Goal: Task Accomplishment & Management: Manage account settings

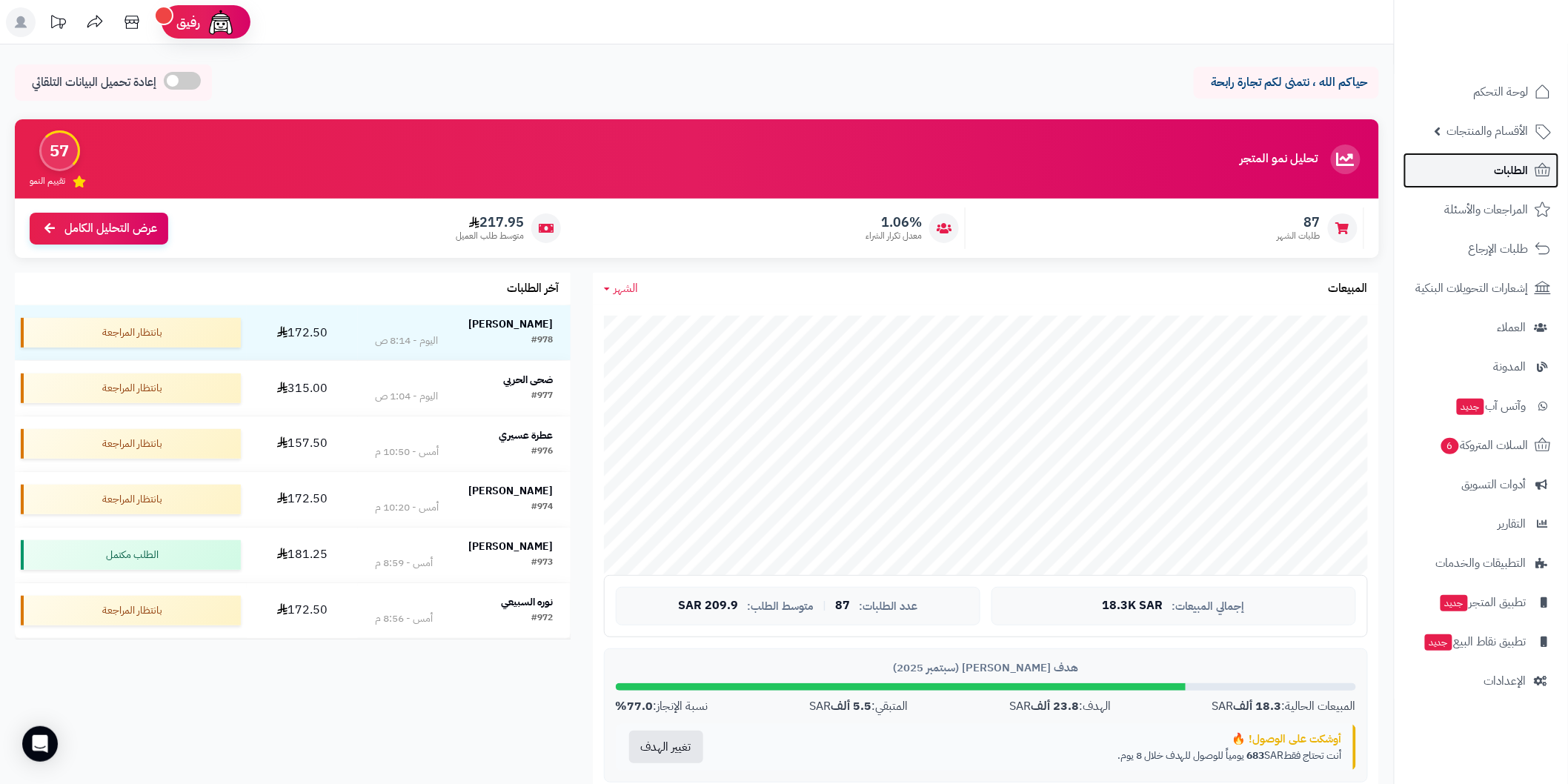
click at [1457, 174] on link "الطلبات" at bounding box center [1481, 170] width 155 height 35
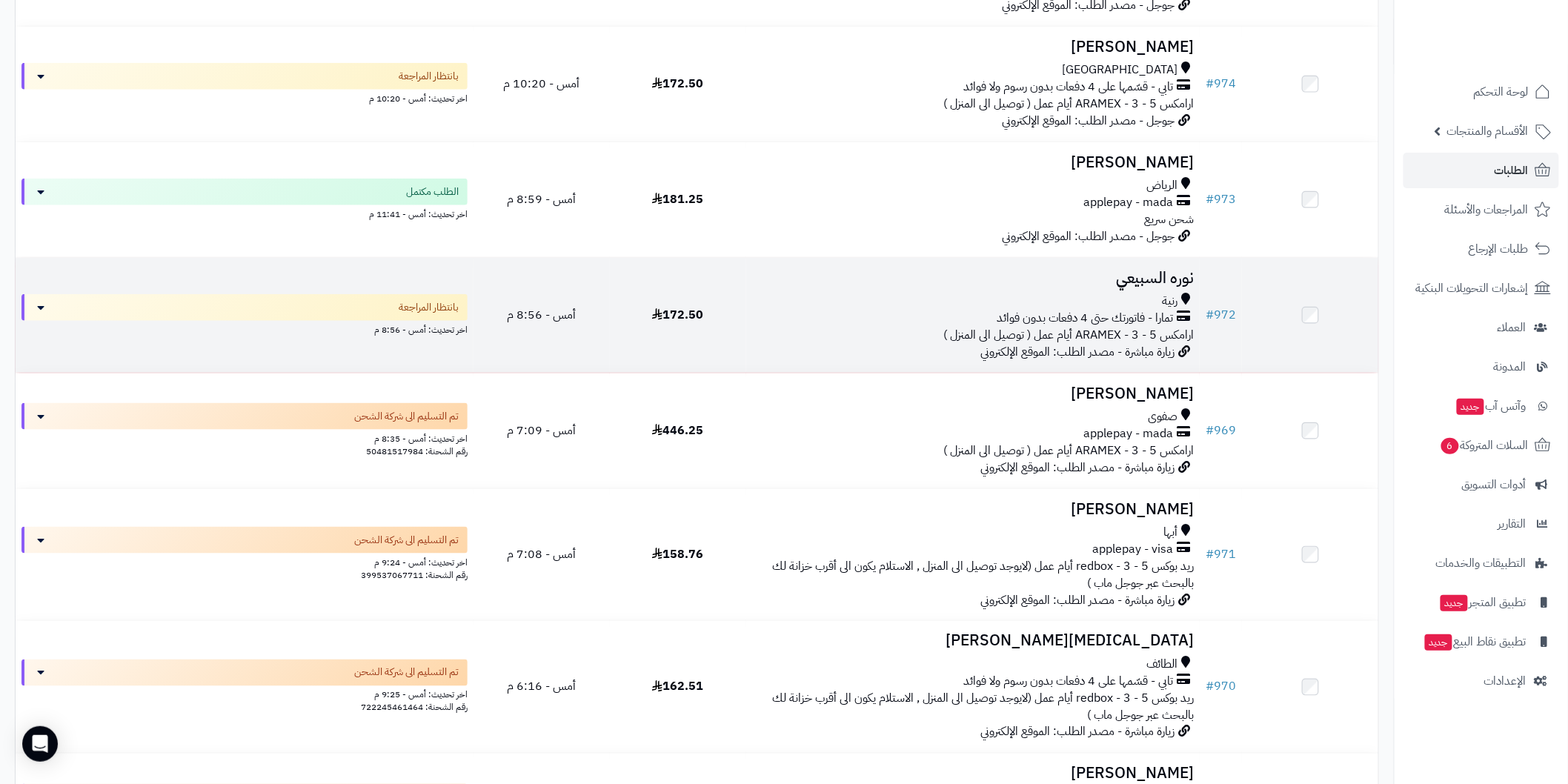
scroll to position [438, 0]
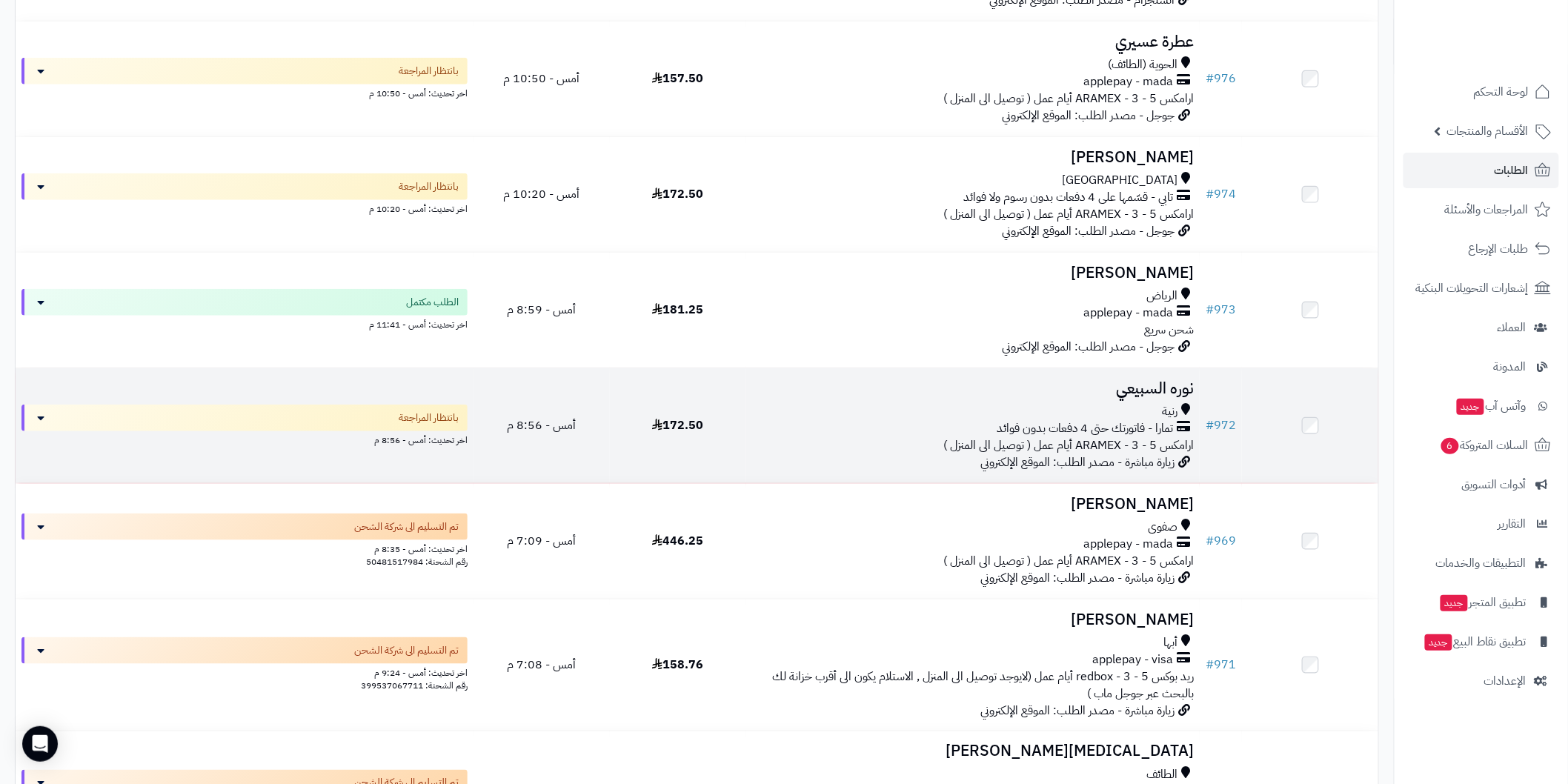
click at [1136, 382] on h3 "نوره السبيعي" at bounding box center [973, 389] width 442 height 17
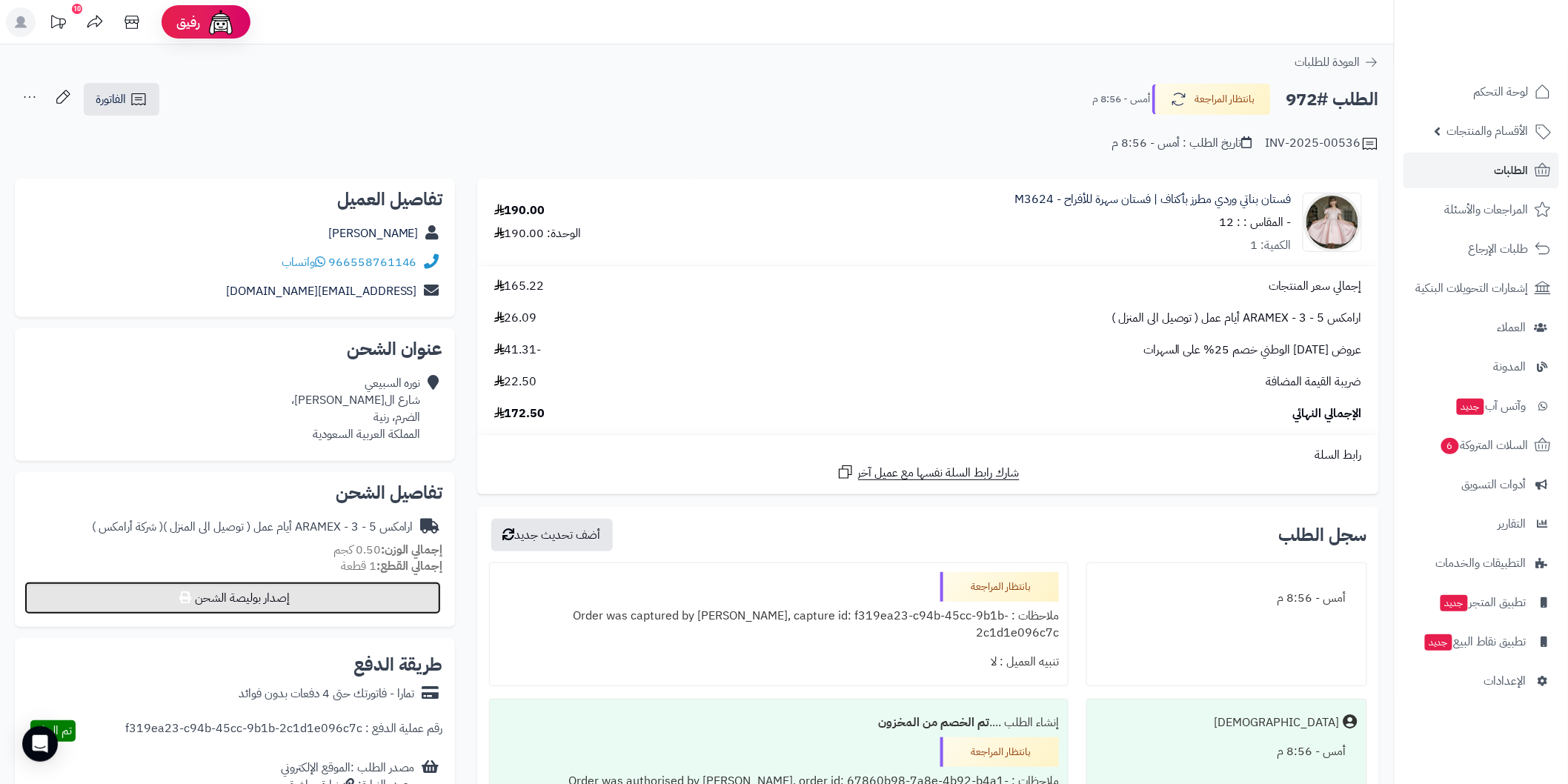
click at [413, 600] on button "إصدار بوليصة الشحن" at bounding box center [233, 598] width 417 height 33
select select "******"
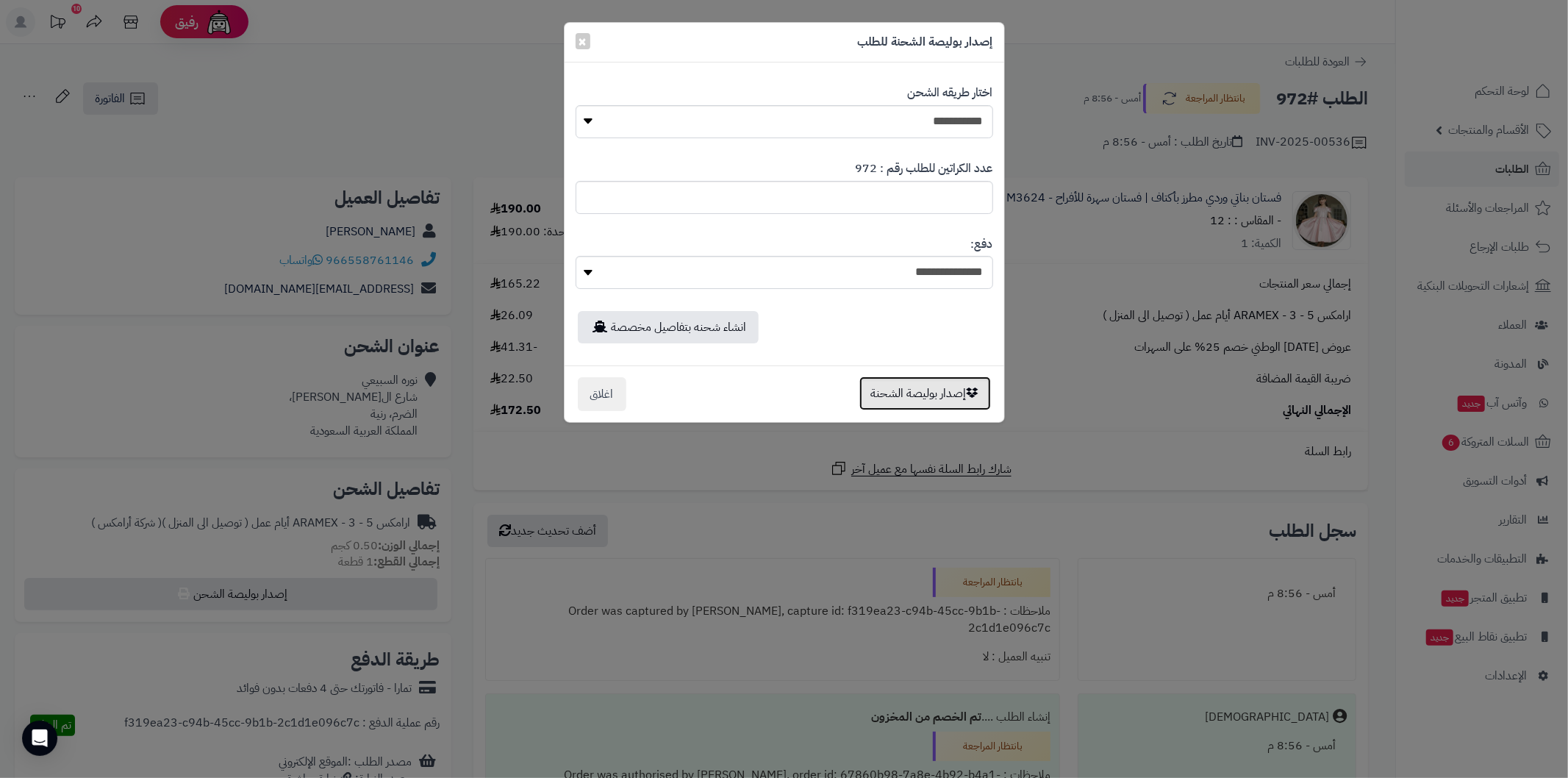
click at [883, 400] on button "إصدار بوليصة الشحنة" at bounding box center [925, 393] width 132 height 34
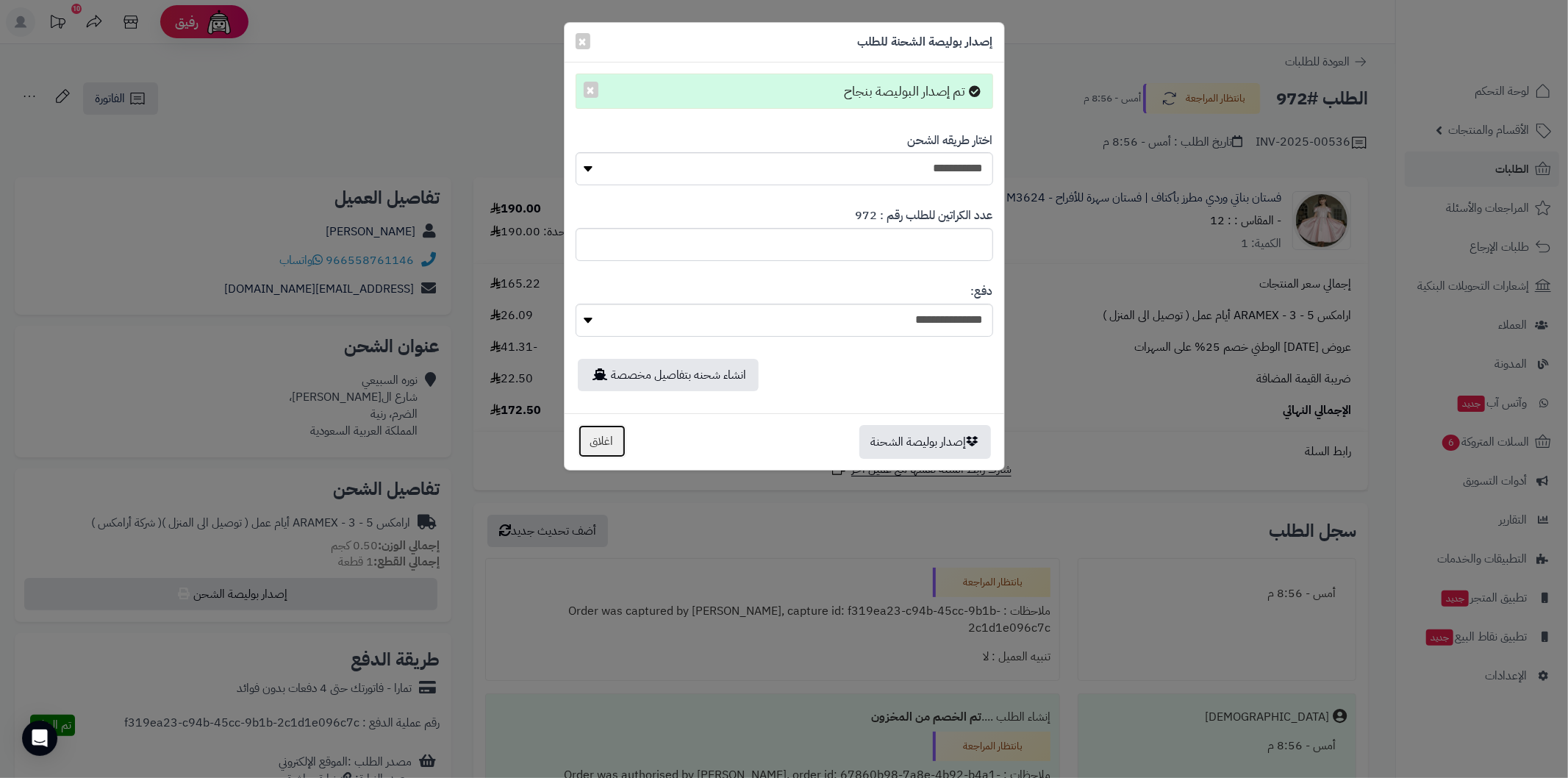
click at [589, 442] on button "اغلاق" at bounding box center [602, 441] width 48 height 34
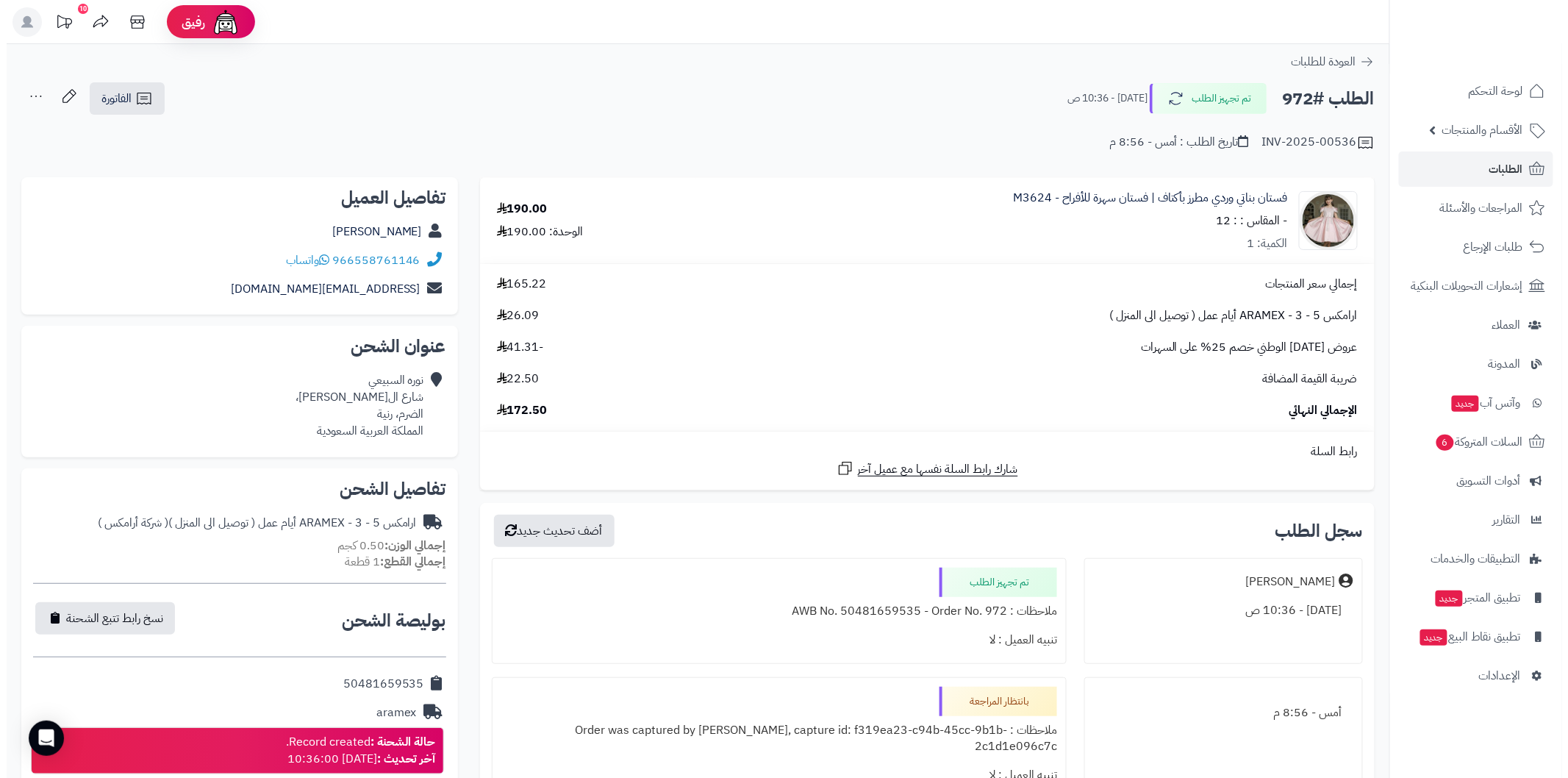
scroll to position [54, 0]
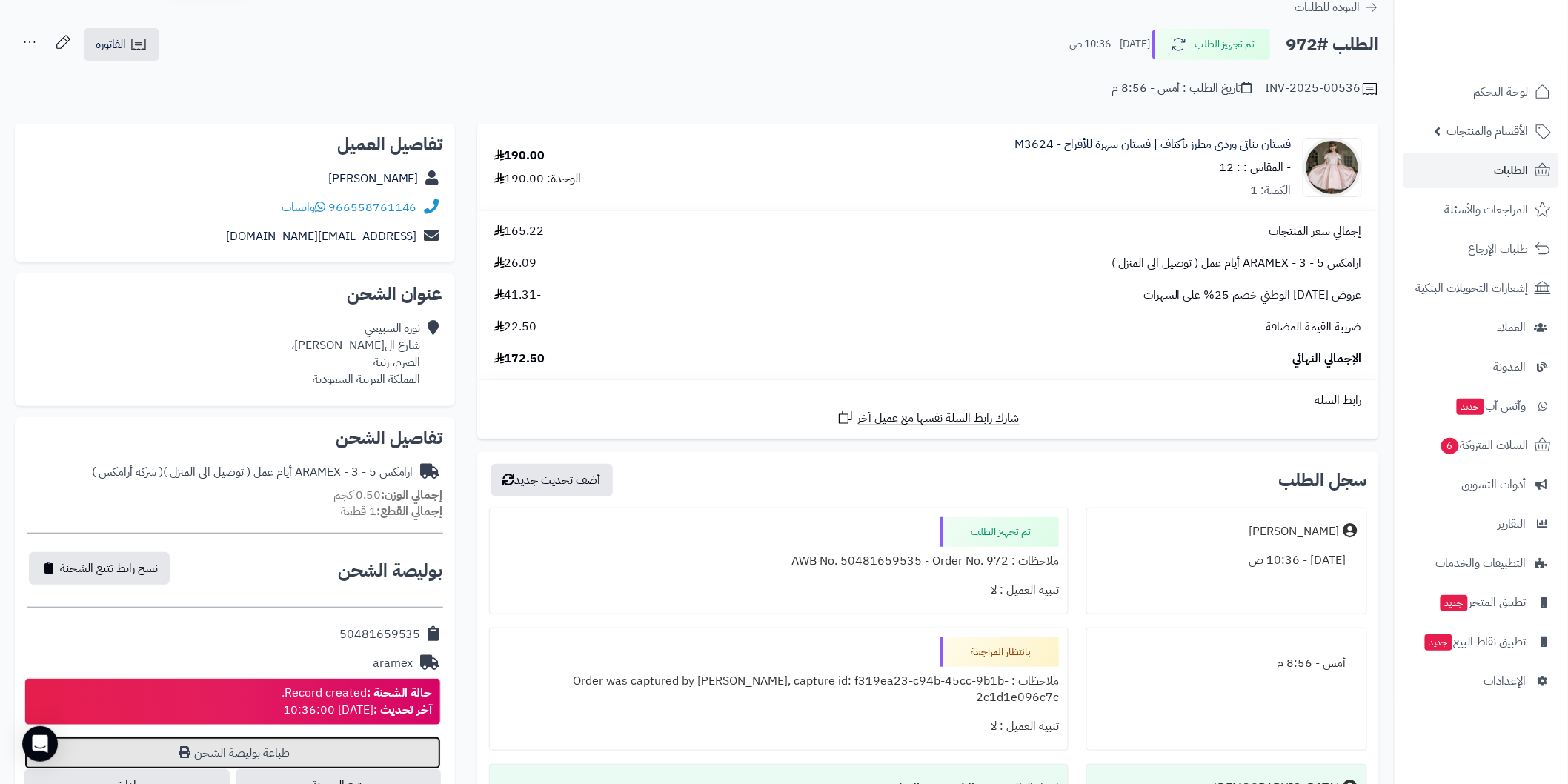
click at [410, 741] on link "طباعة بوليصة الشحن" at bounding box center [233, 753] width 417 height 33
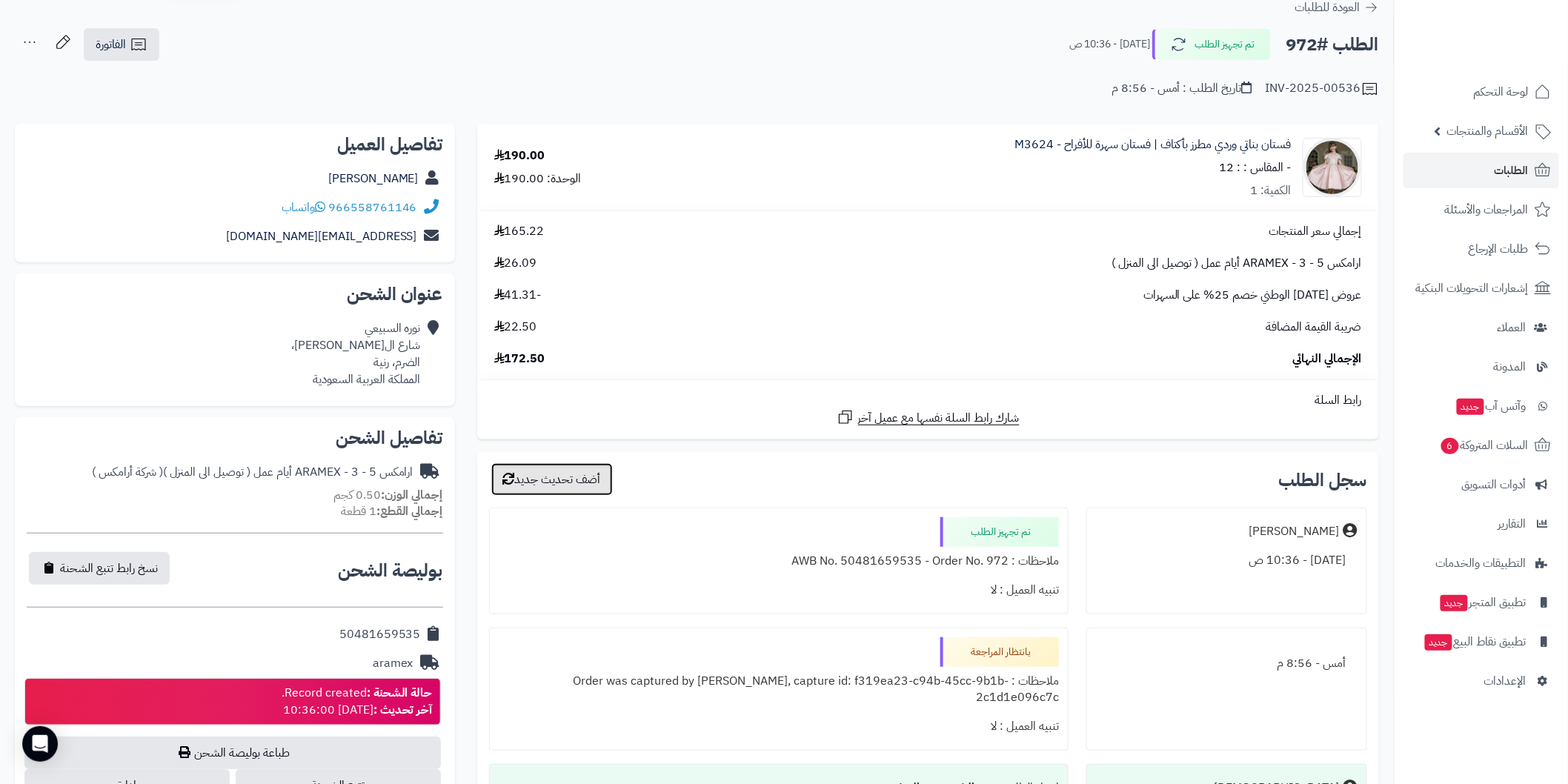
click at [588, 485] on button "أضف تحديث جديد" at bounding box center [552, 479] width 122 height 33
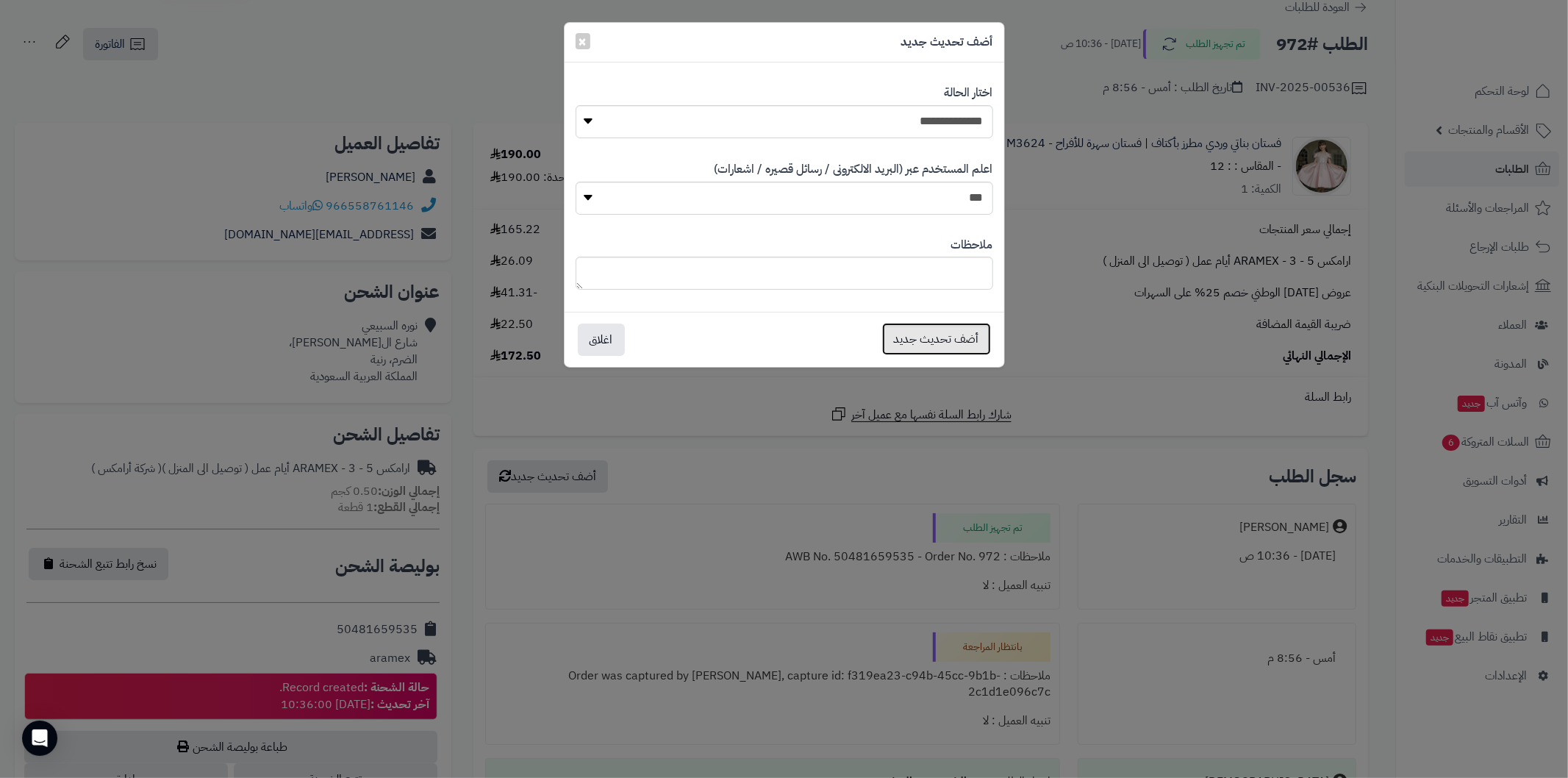
click at [898, 342] on button "أضف تحديث جديد" at bounding box center [937, 339] width 109 height 32
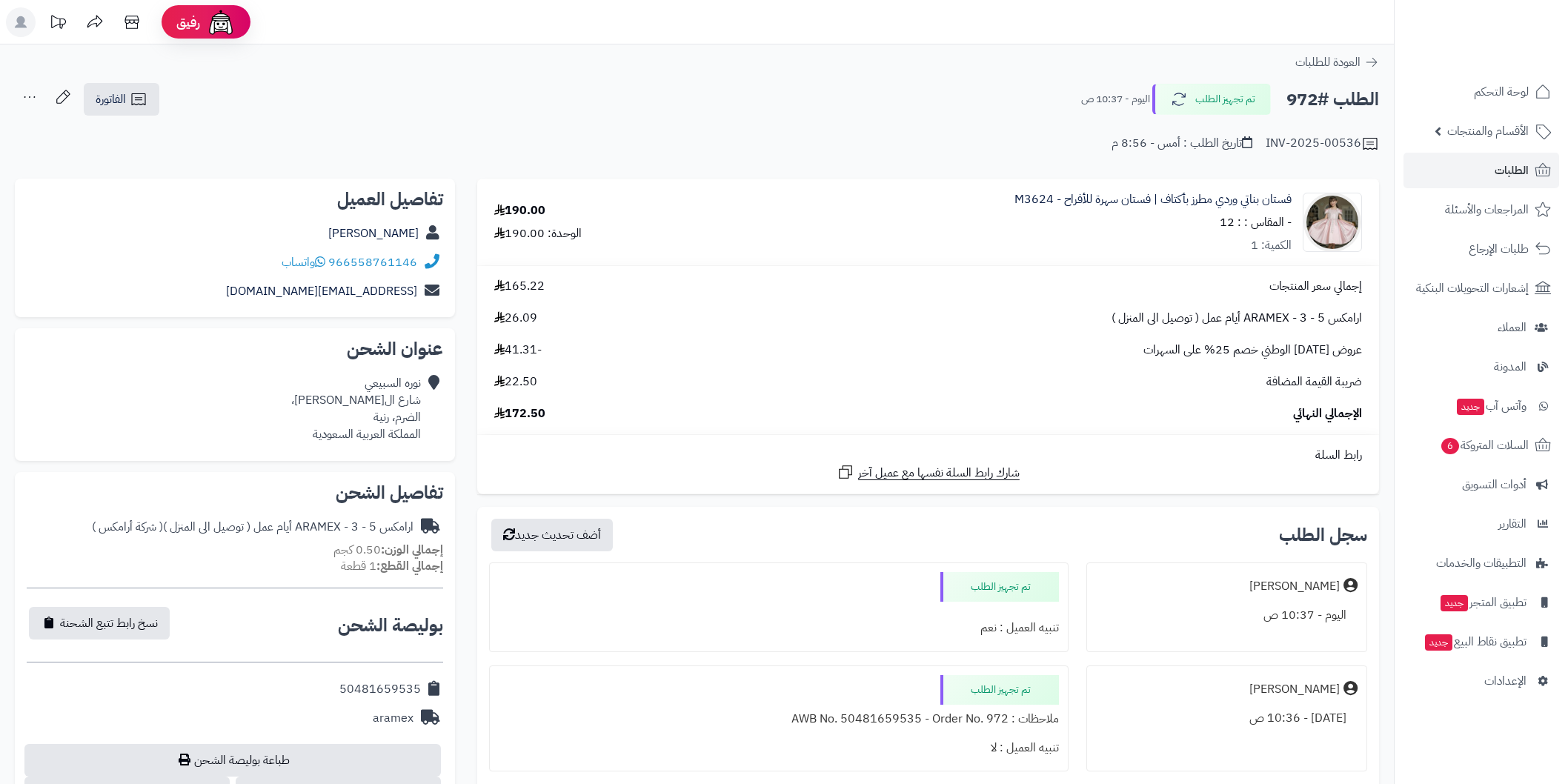
scroll to position [55, 0]
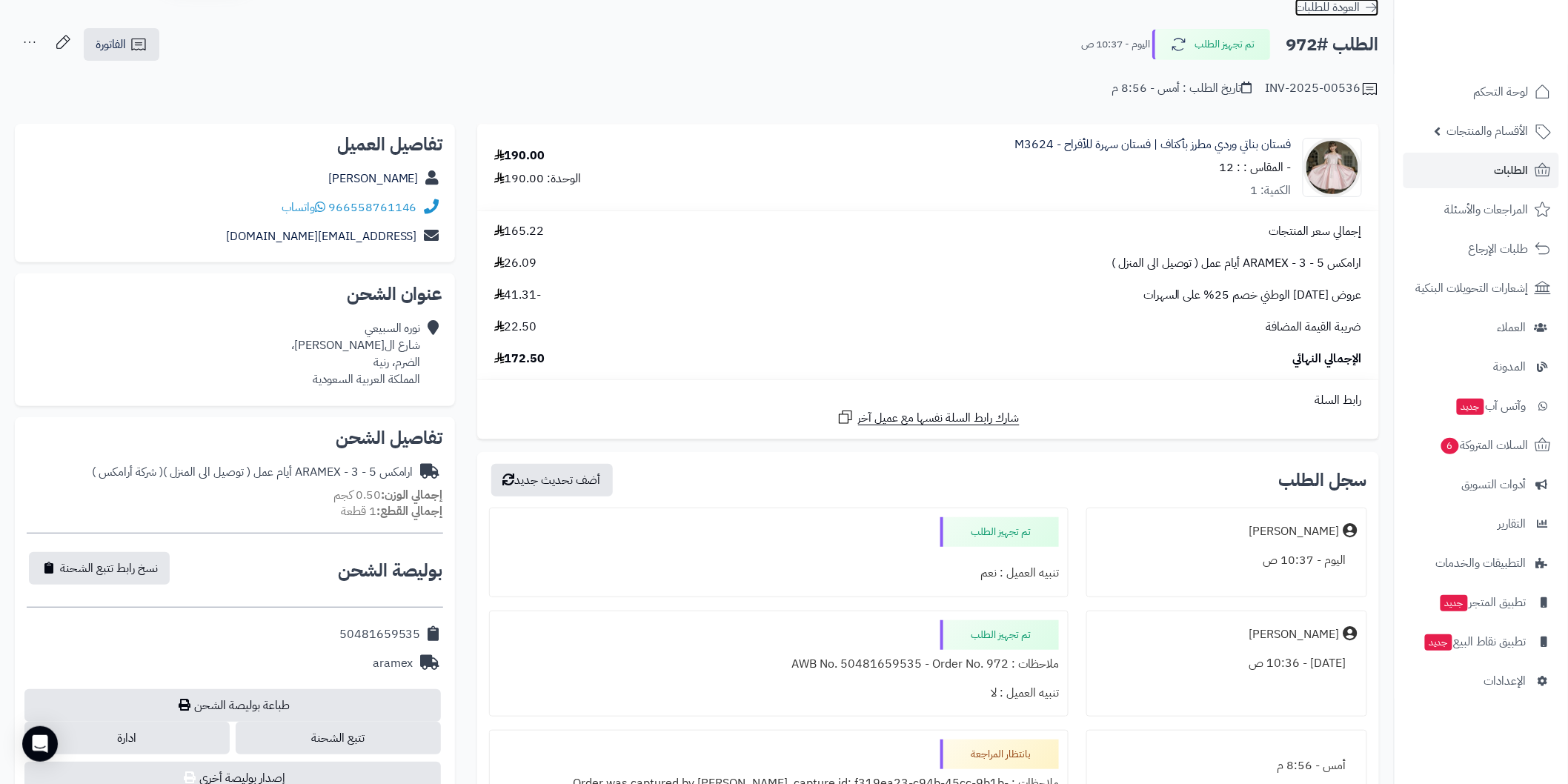
click at [1373, 9] on icon at bounding box center [1372, 7] width 15 height 15
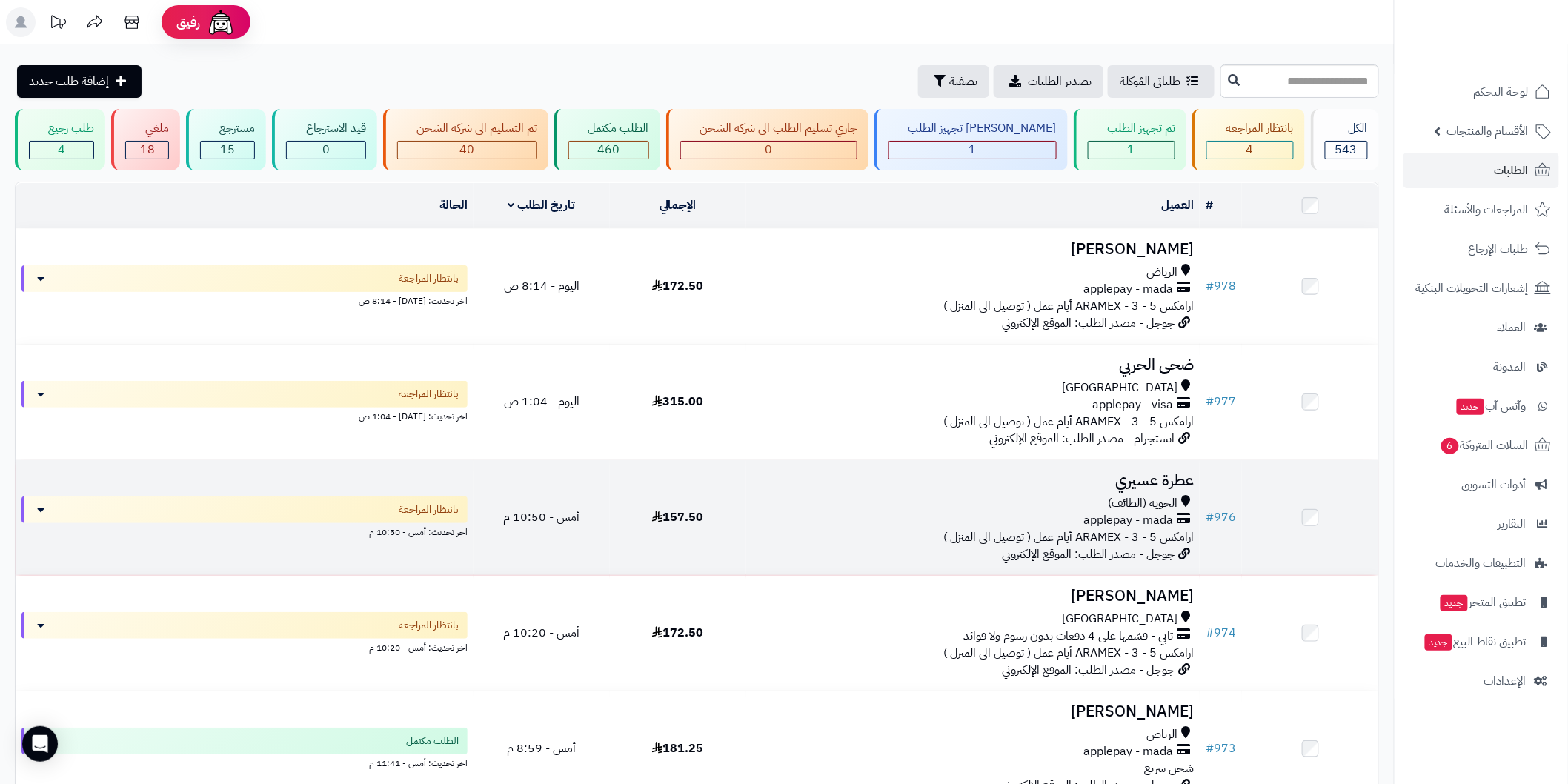
scroll to position [55, 0]
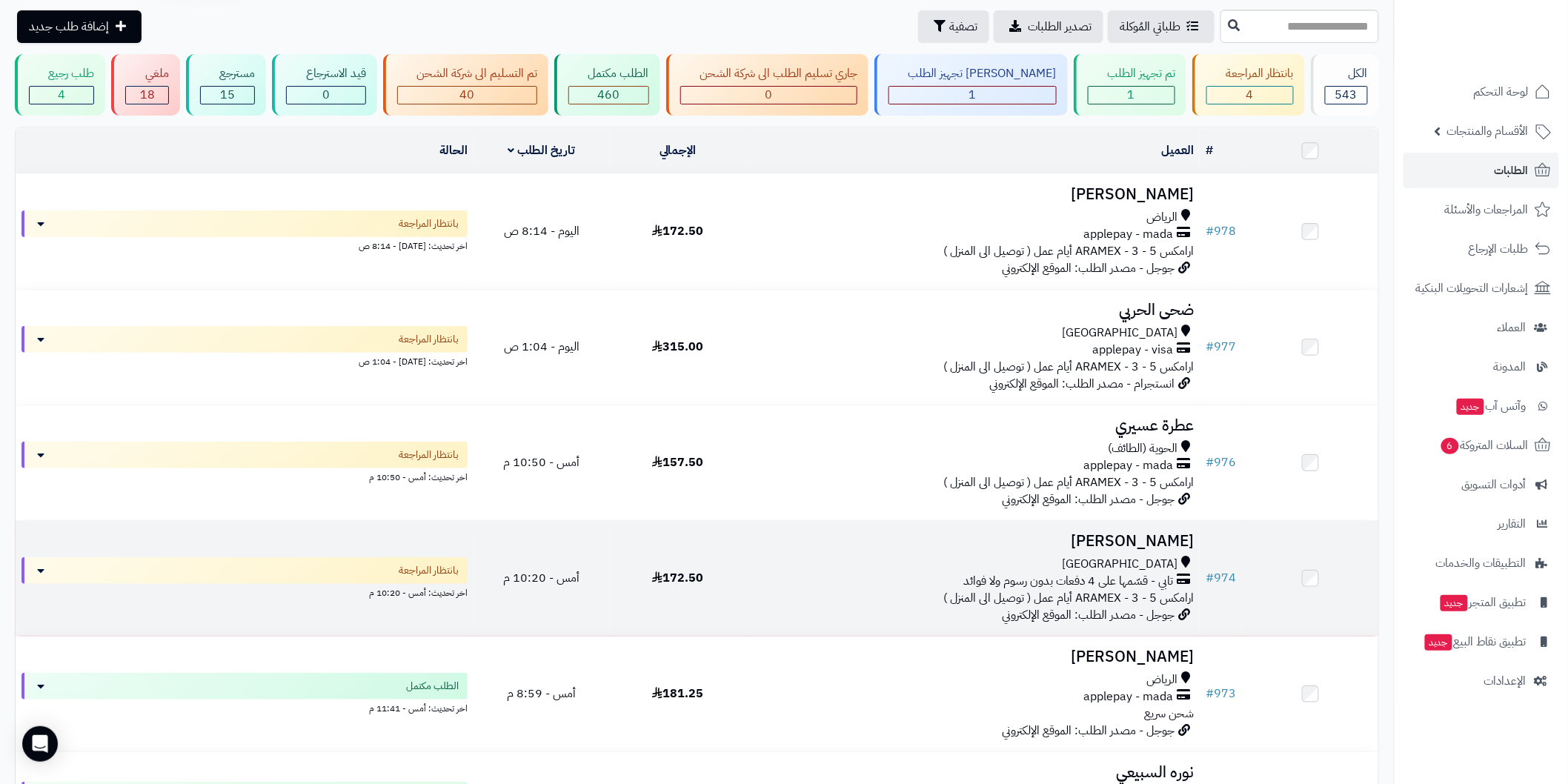
click at [938, 540] on h3 "Mohamed Alharbi" at bounding box center [973, 541] width 442 height 17
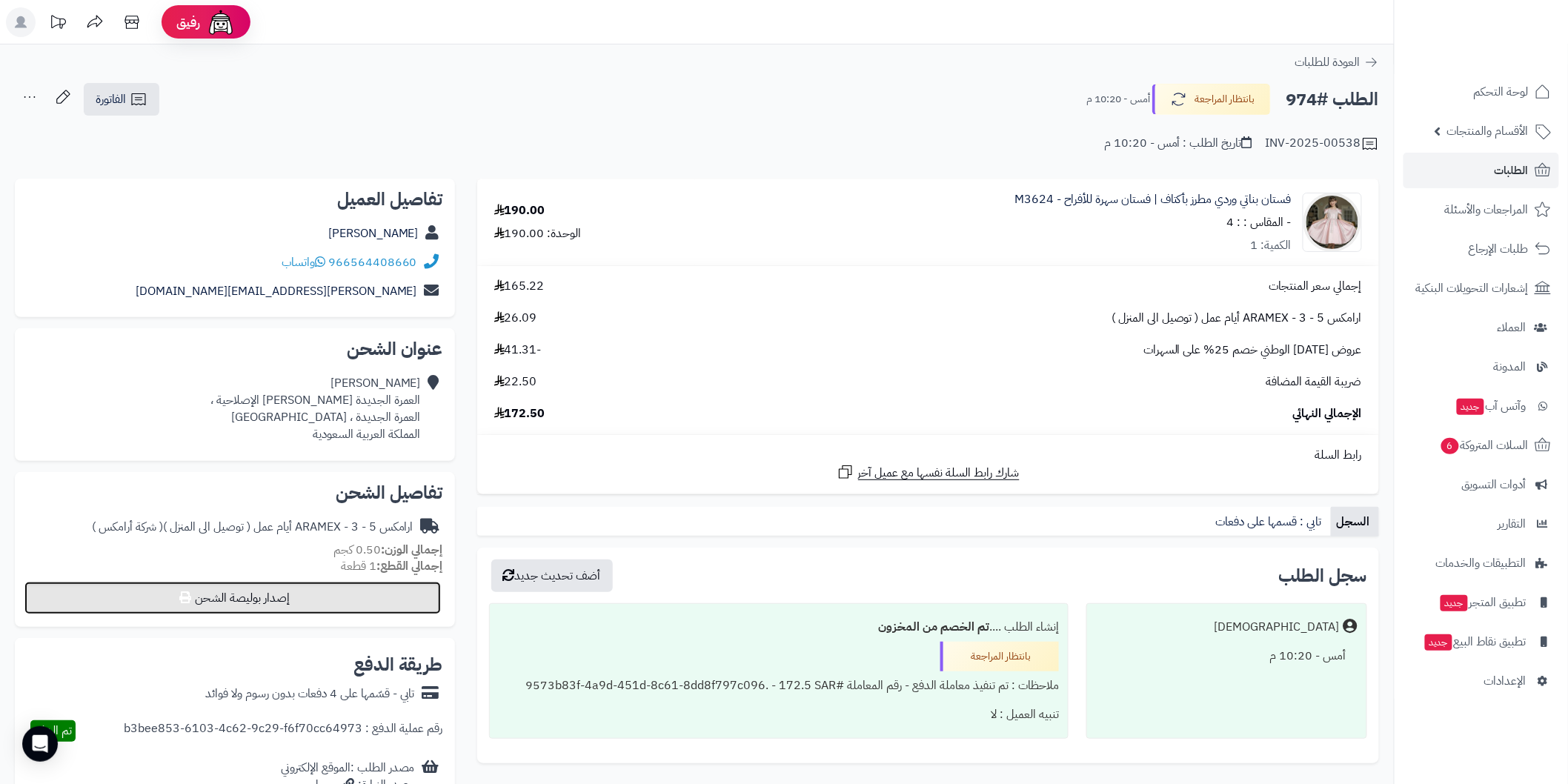
click at [395, 597] on button "إصدار بوليصة الشحن" at bounding box center [233, 598] width 417 height 33
select select "******"
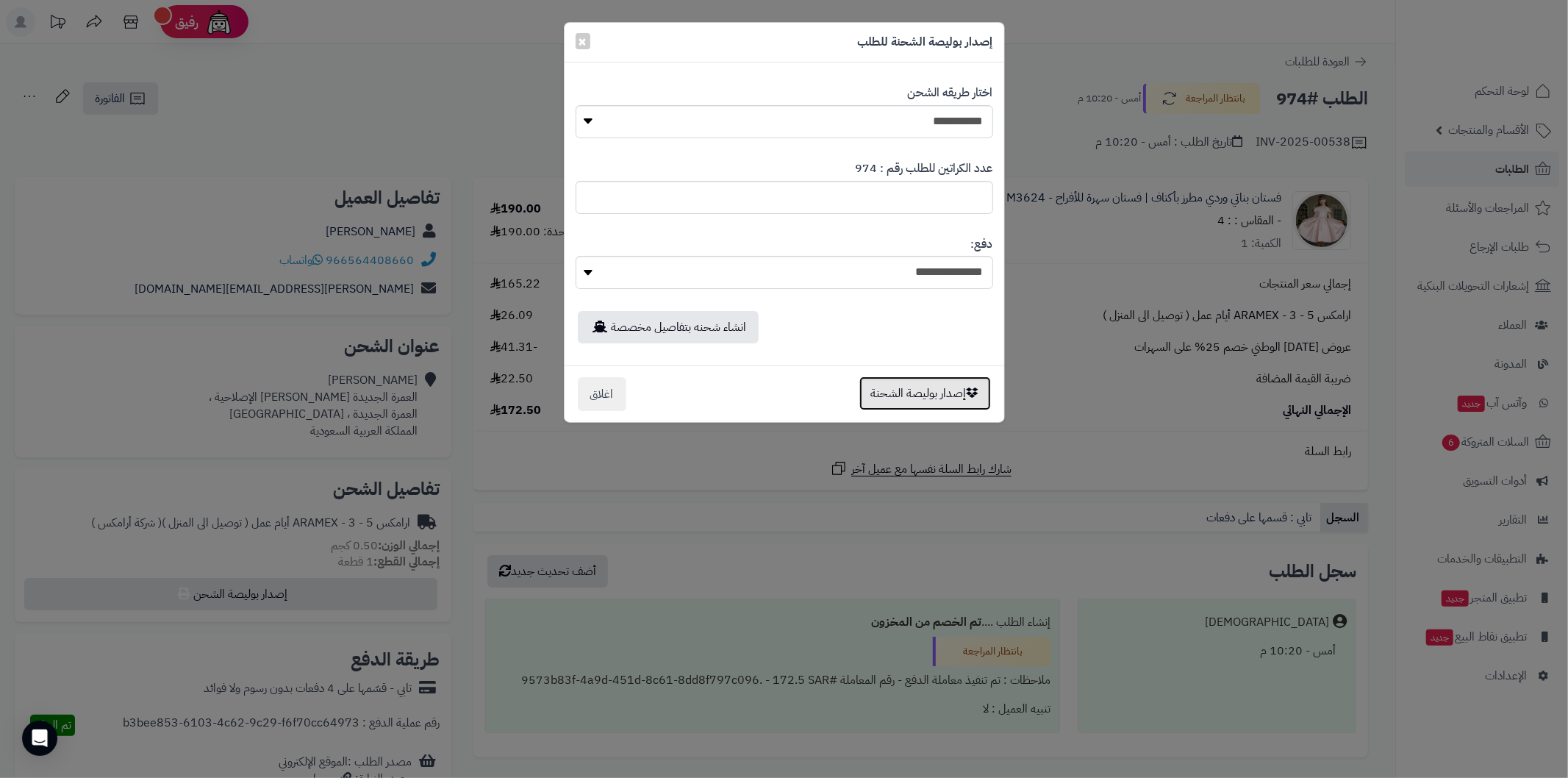
click at [906, 392] on button "إصدار بوليصة الشحنة" at bounding box center [925, 393] width 132 height 34
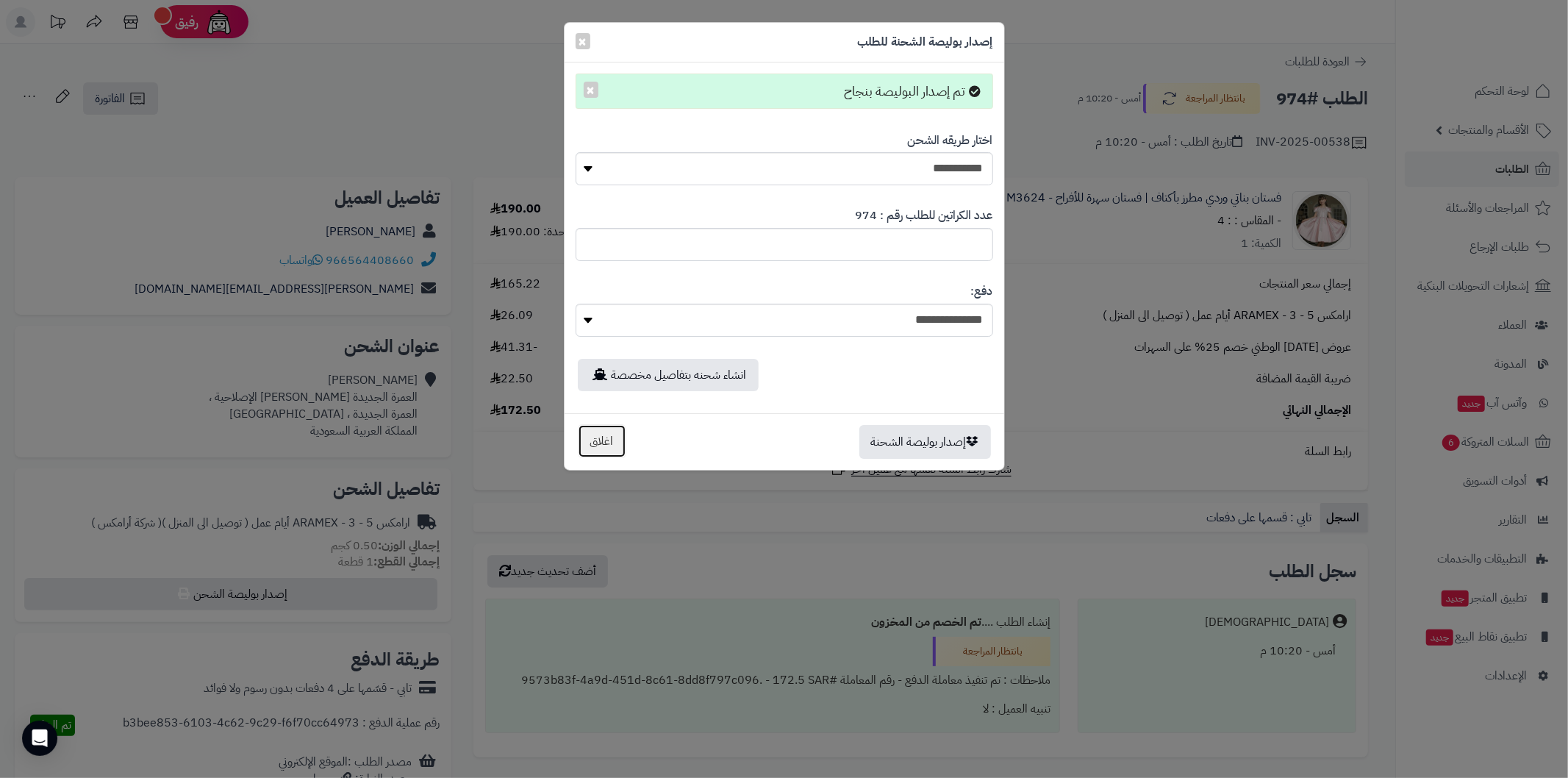
click at [615, 445] on button "اغلاق" at bounding box center [602, 441] width 48 height 34
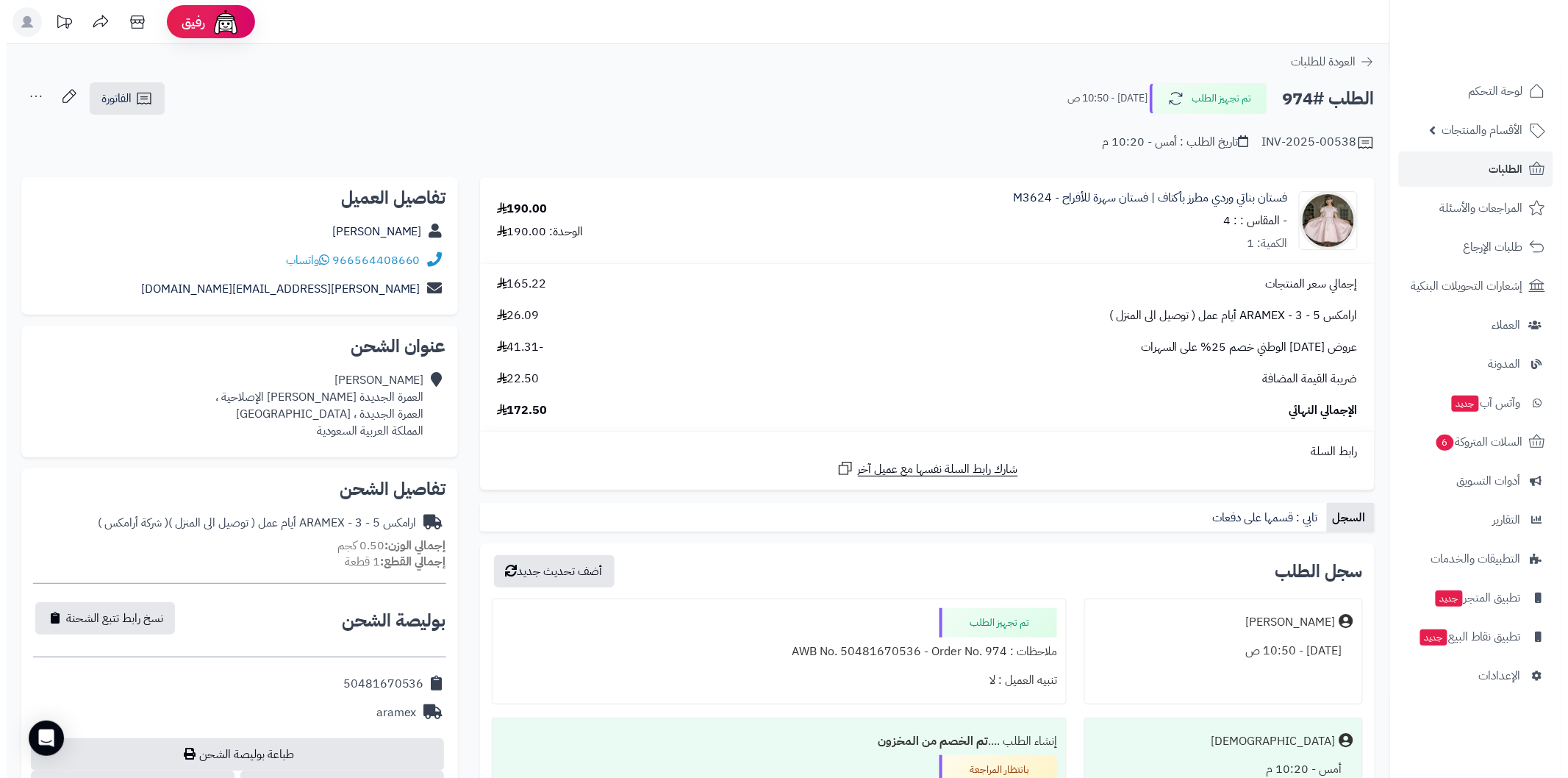
scroll to position [54, 0]
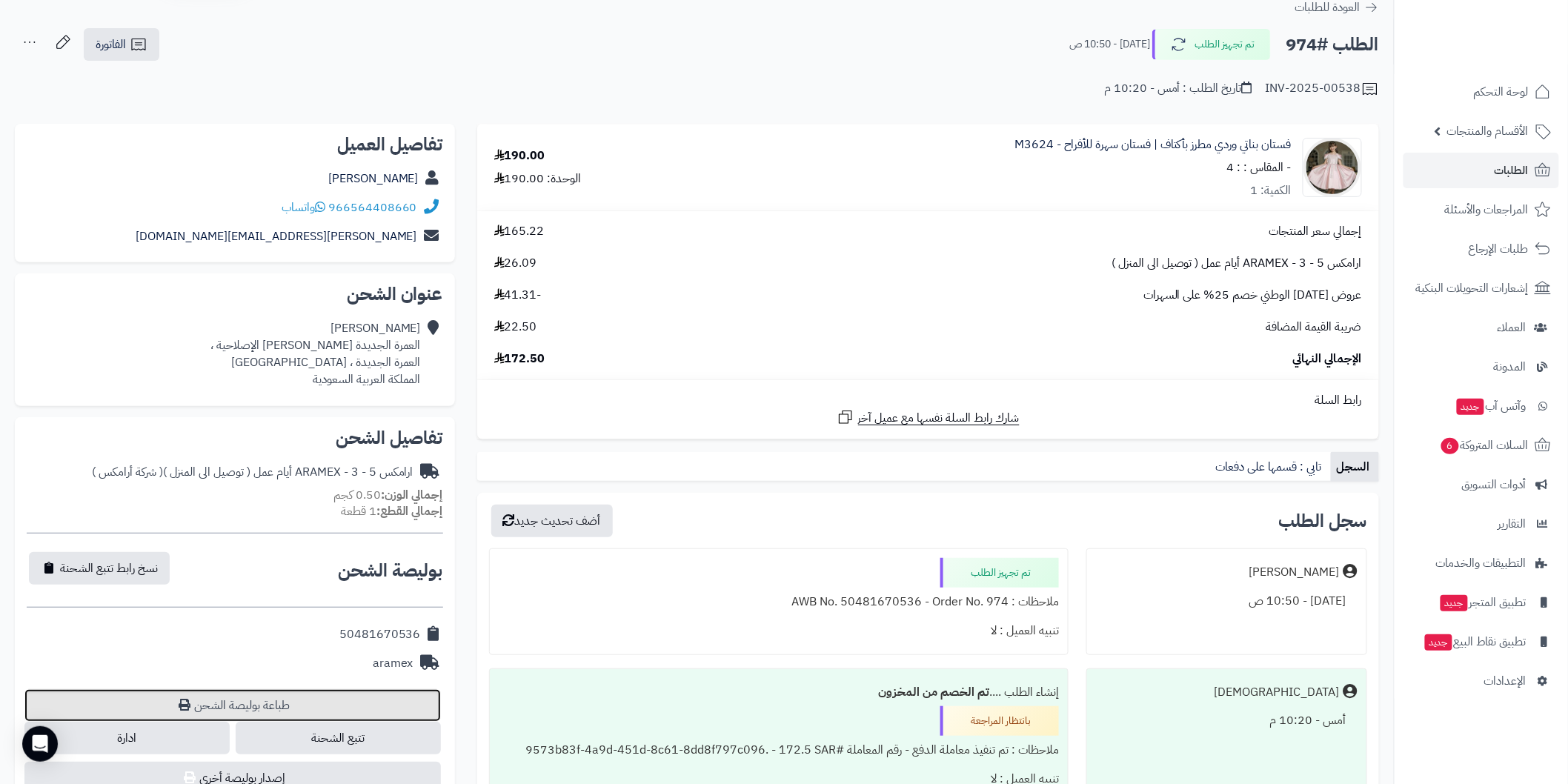
click at [265, 709] on link "طباعة بوليصة الشحن" at bounding box center [233, 705] width 417 height 33
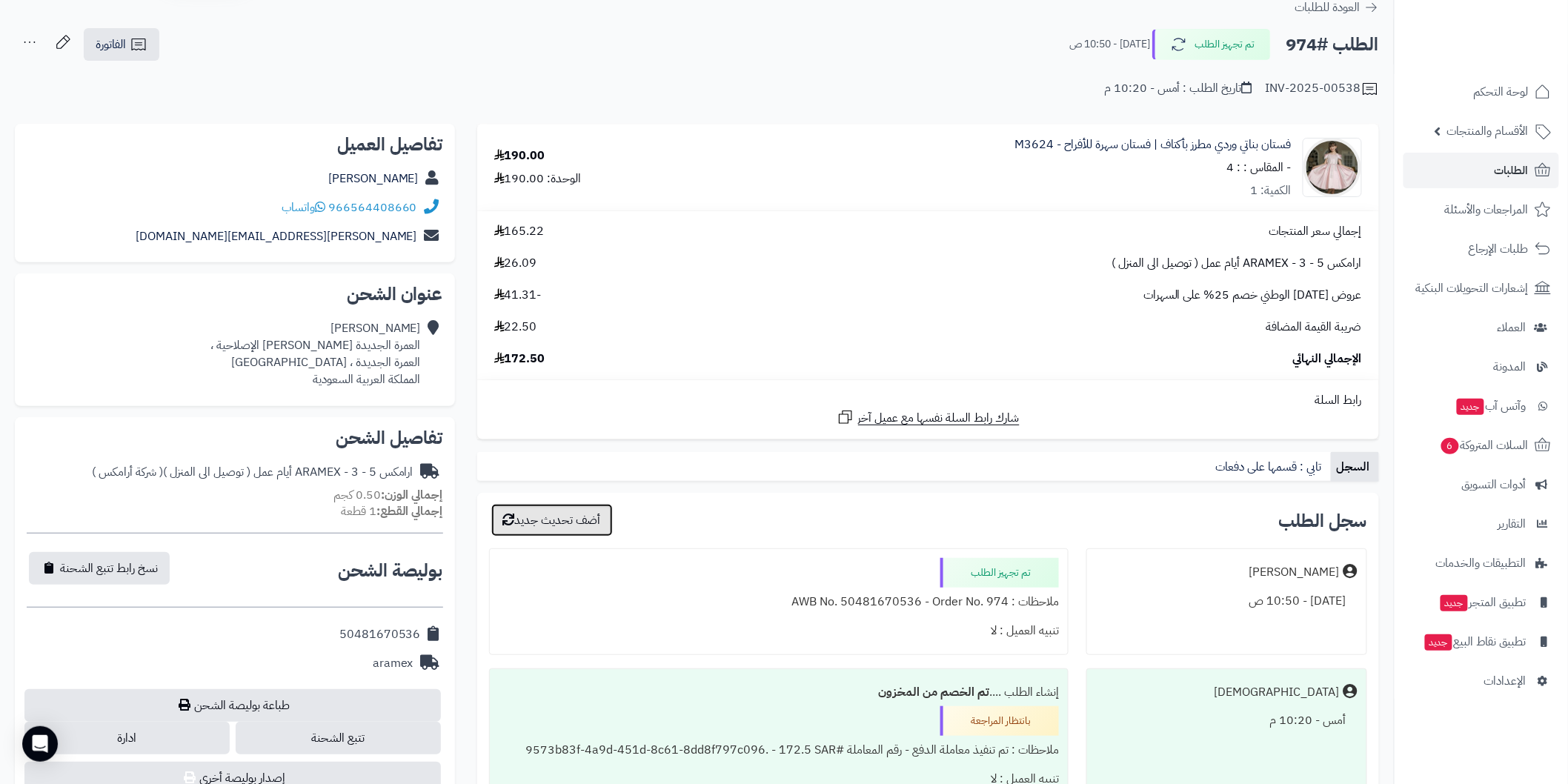
click at [579, 514] on button "أضف تحديث جديد" at bounding box center [552, 520] width 122 height 33
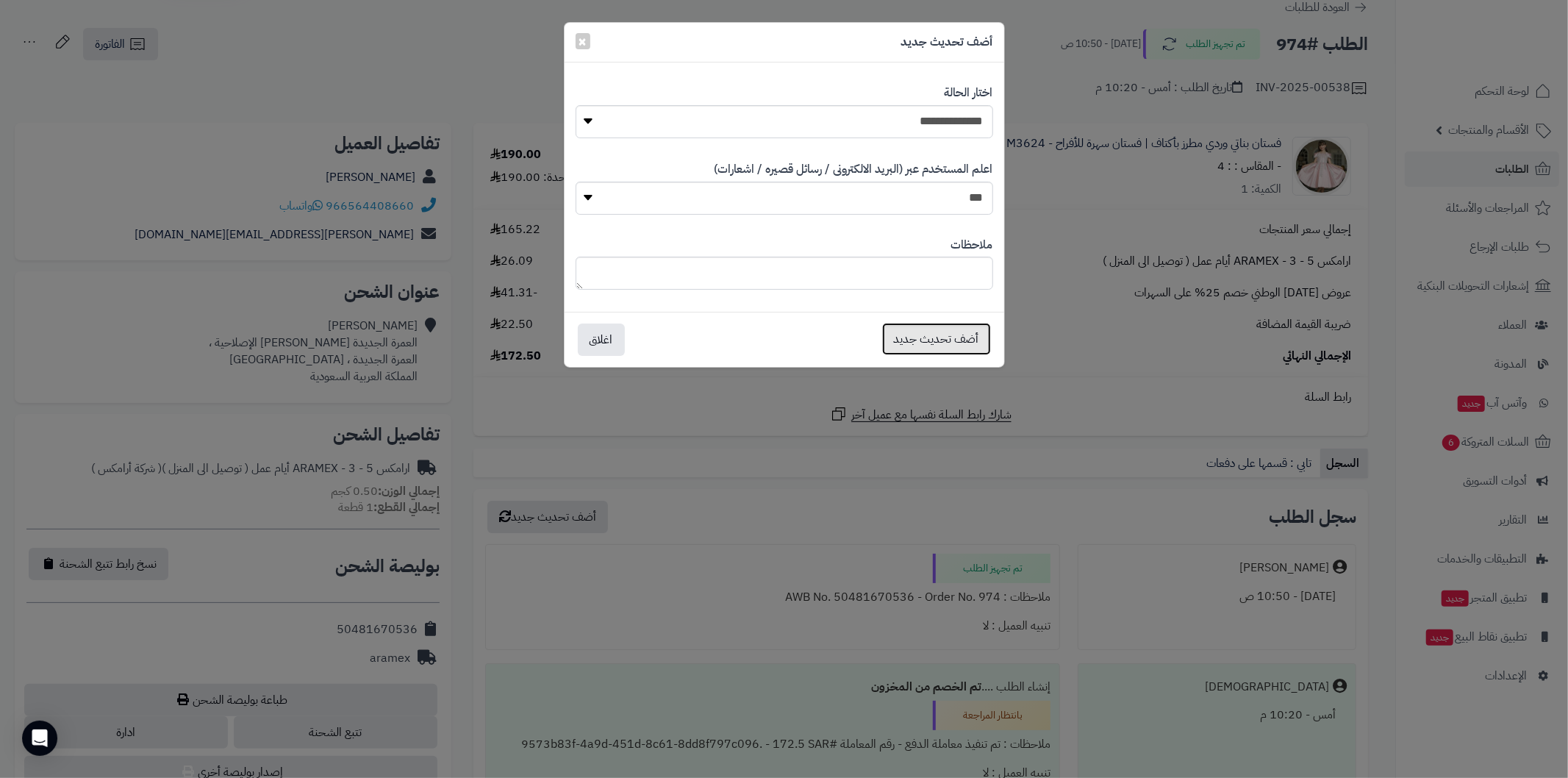
click at [899, 346] on button "أضف تحديث جديد" at bounding box center [937, 339] width 109 height 32
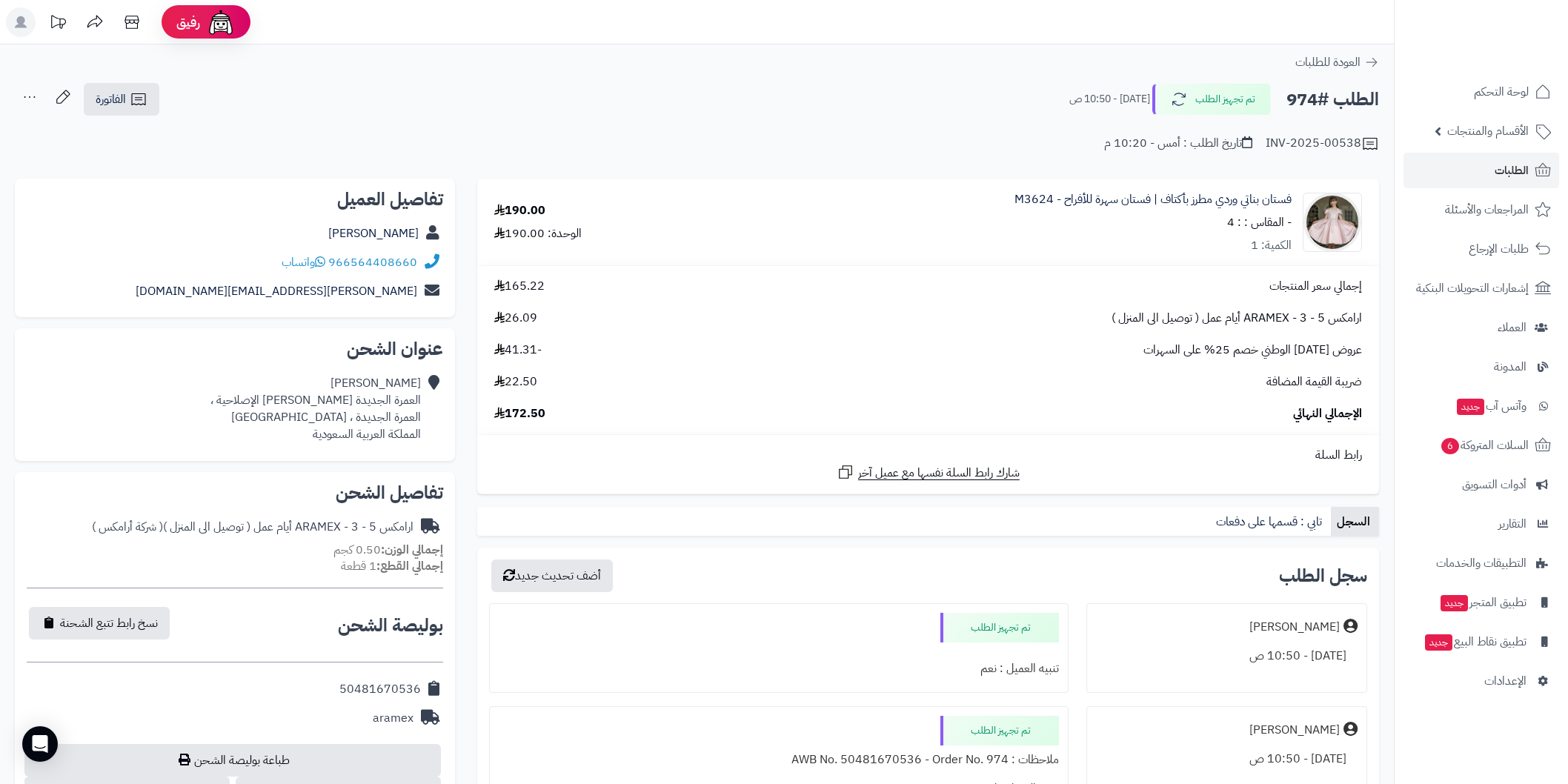
scroll to position [55, 0]
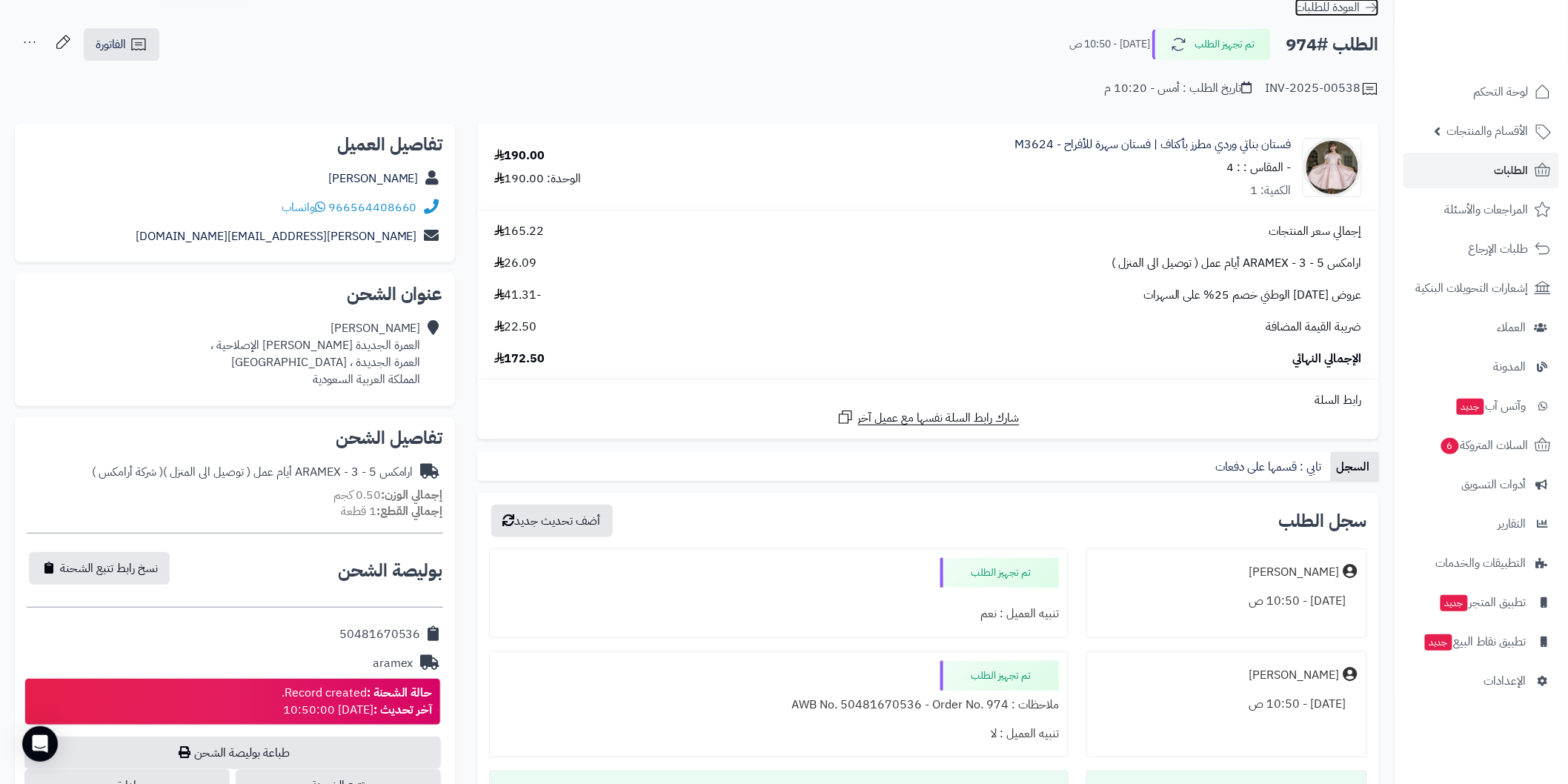
click at [1379, 8] on icon at bounding box center [1372, 7] width 15 height 15
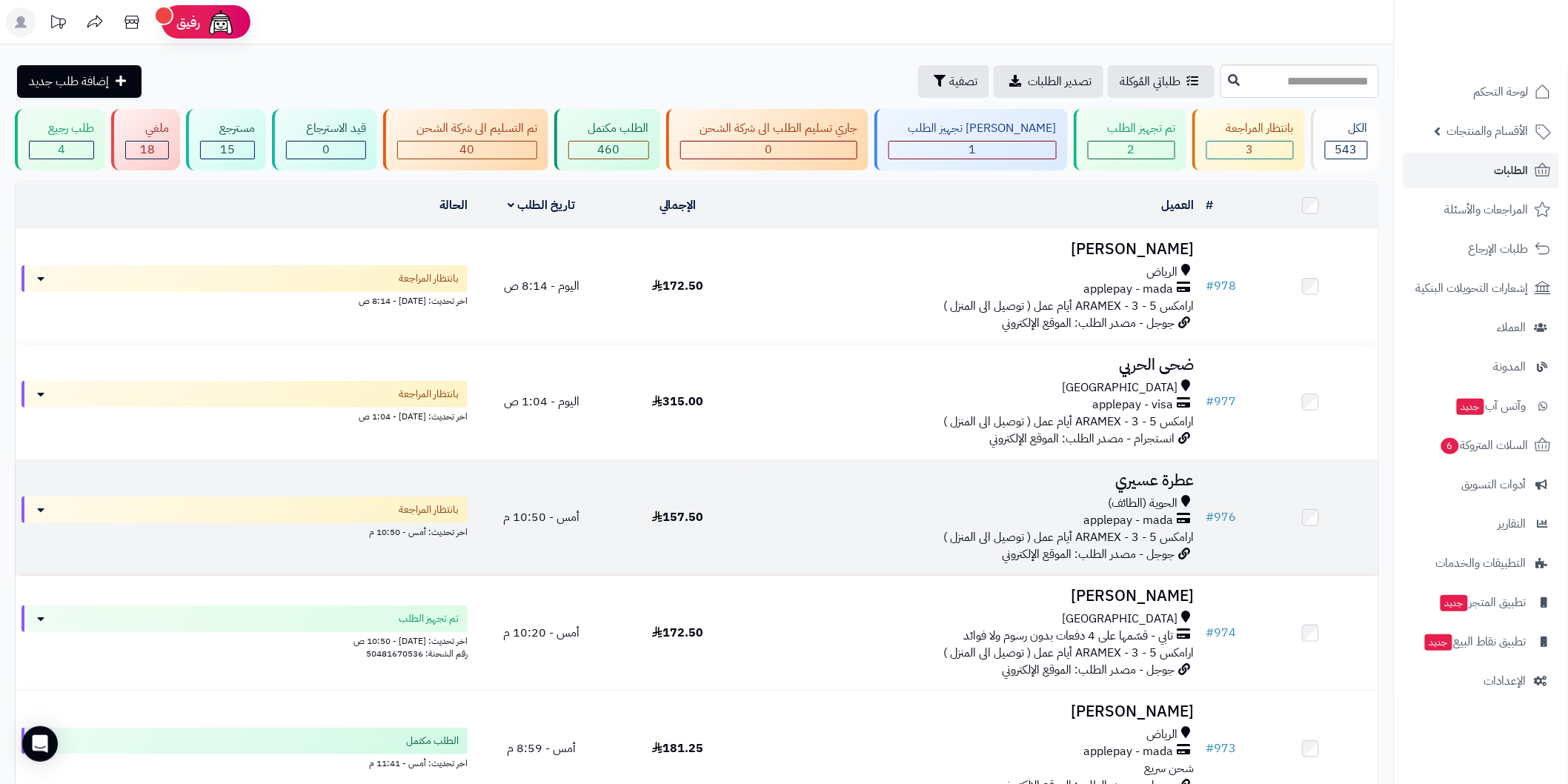
click at [1138, 472] on h3 "عطرة عسيري" at bounding box center [973, 480] width 442 height 17
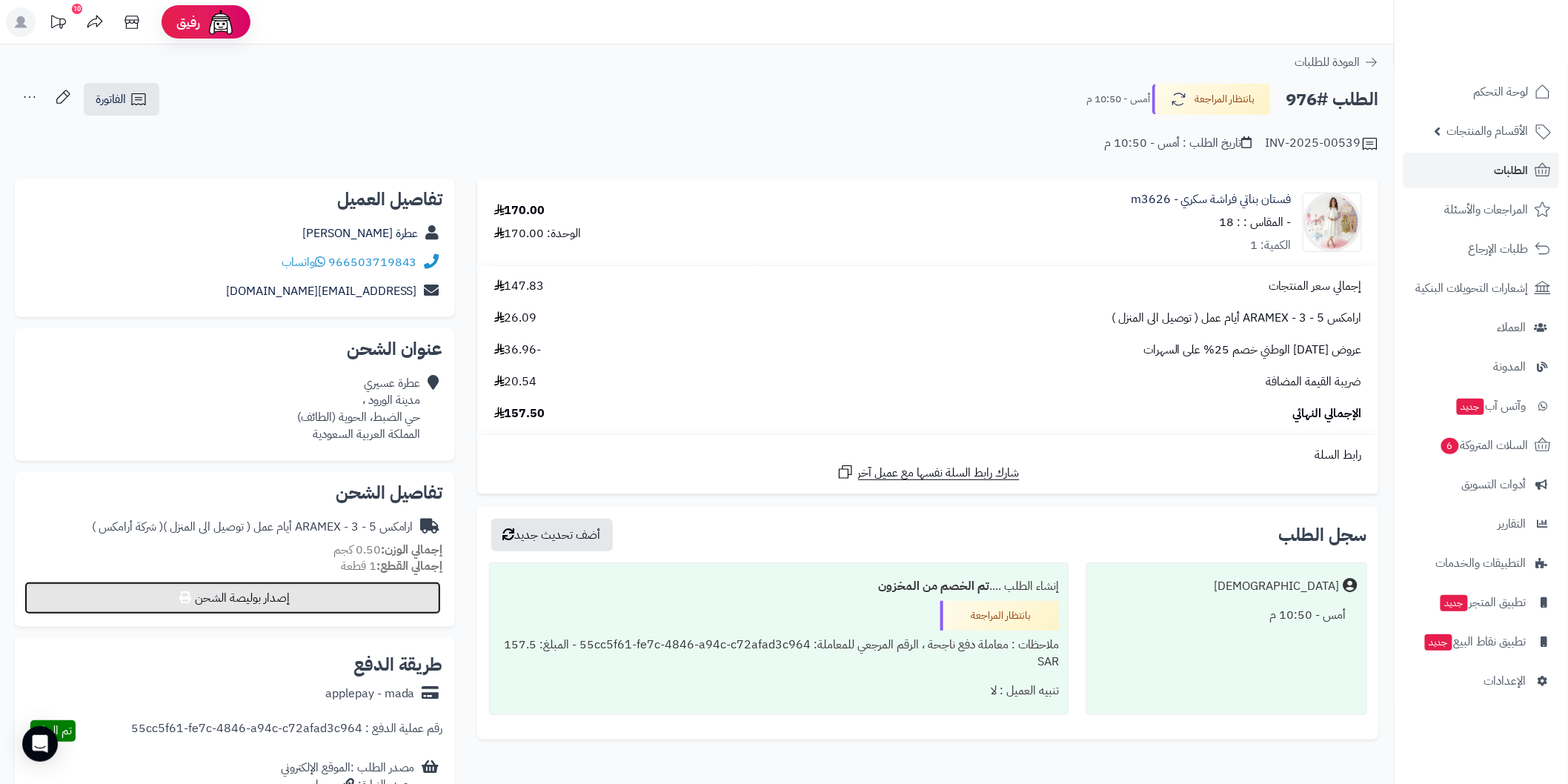
click at [371, 603] on button "إصدار بوليصة الشحن" at bounding box center [233, 598] width 417 height 33
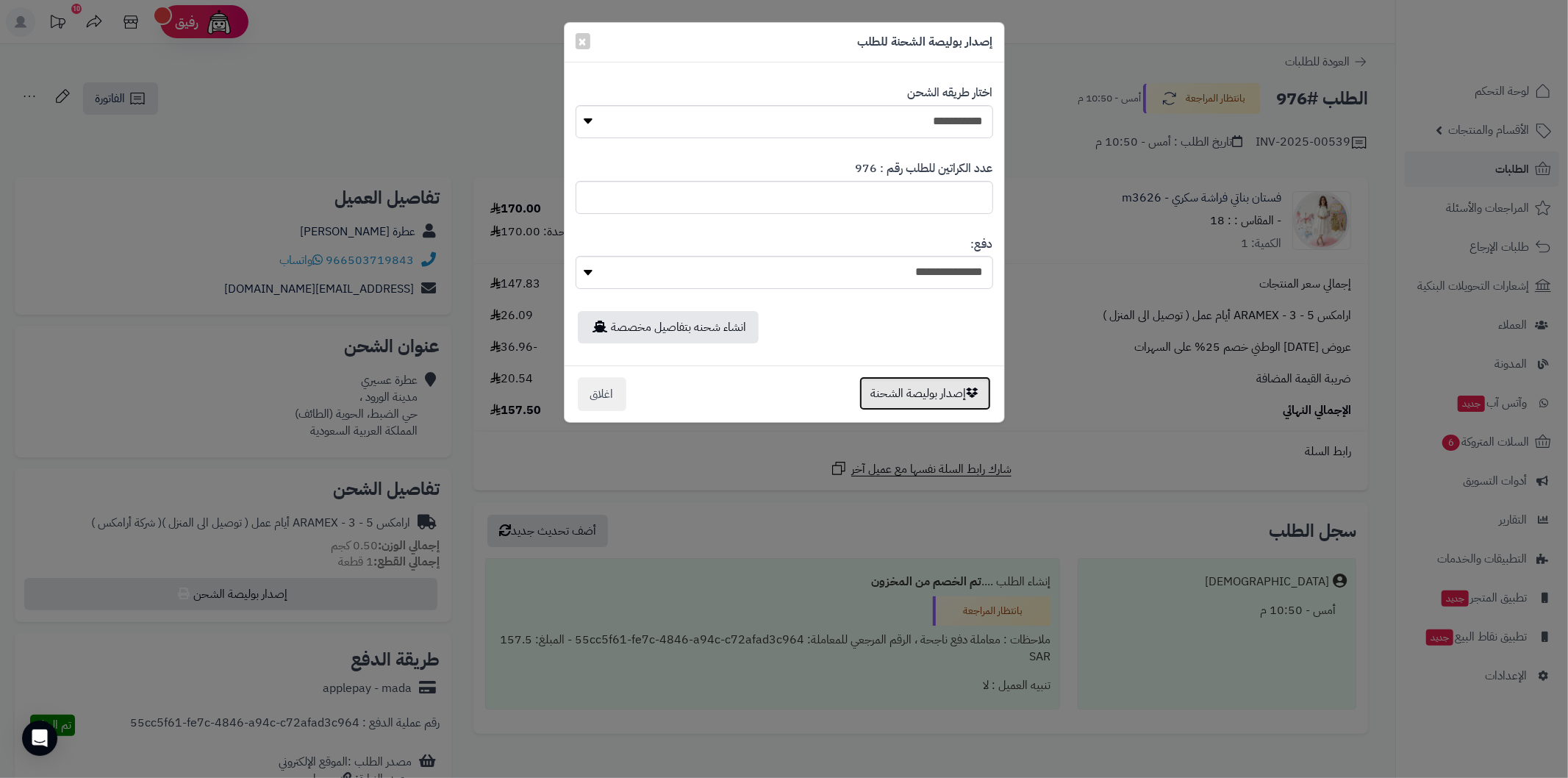
click at [899, 386] on button "إصدار بوليصة الشحنة" at bounding box center [925, 393] width 132 height 34
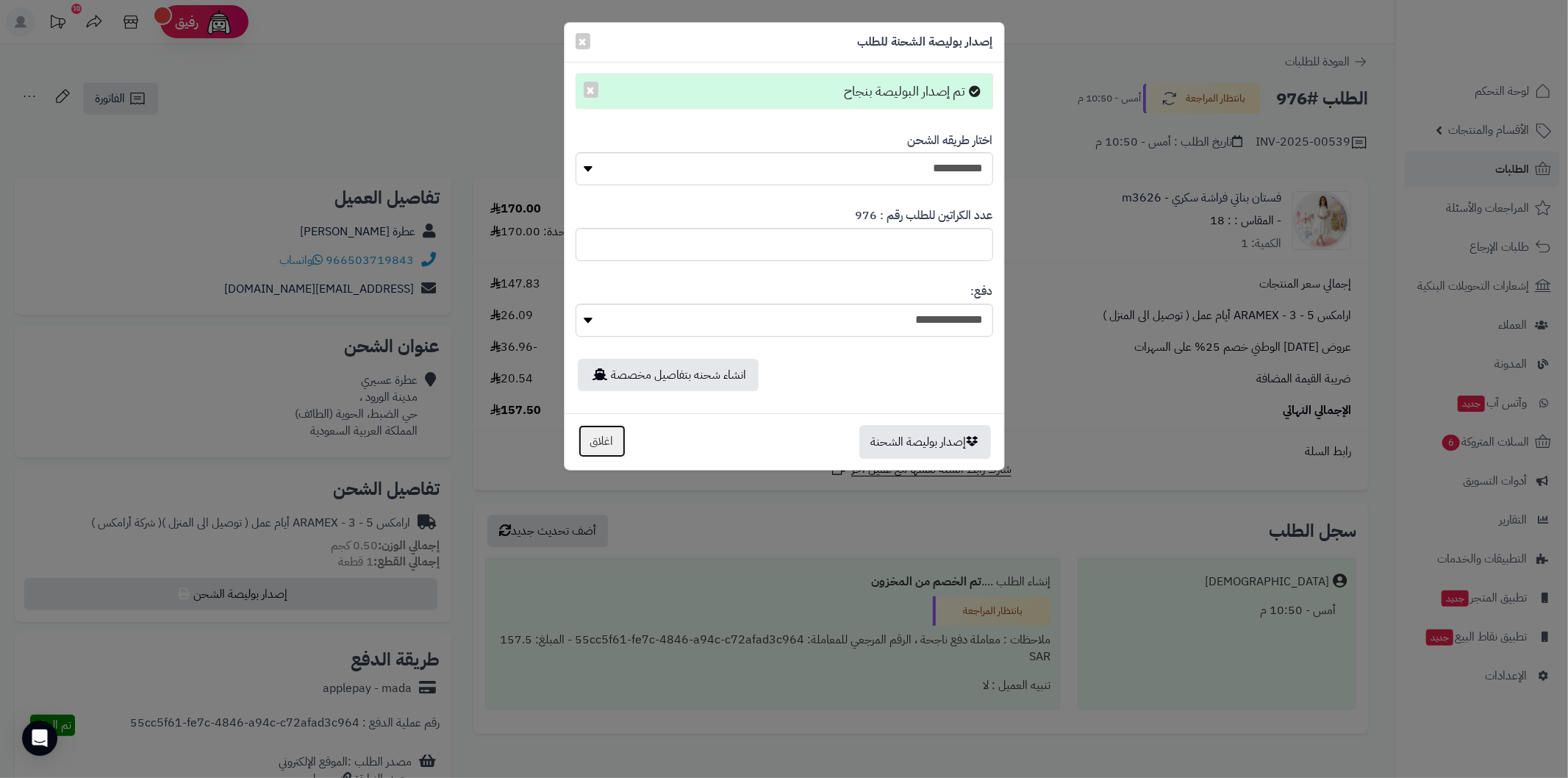
click at [598, 439] on button "اغلاق" at bounding box center [602, 441] width 48 height 34
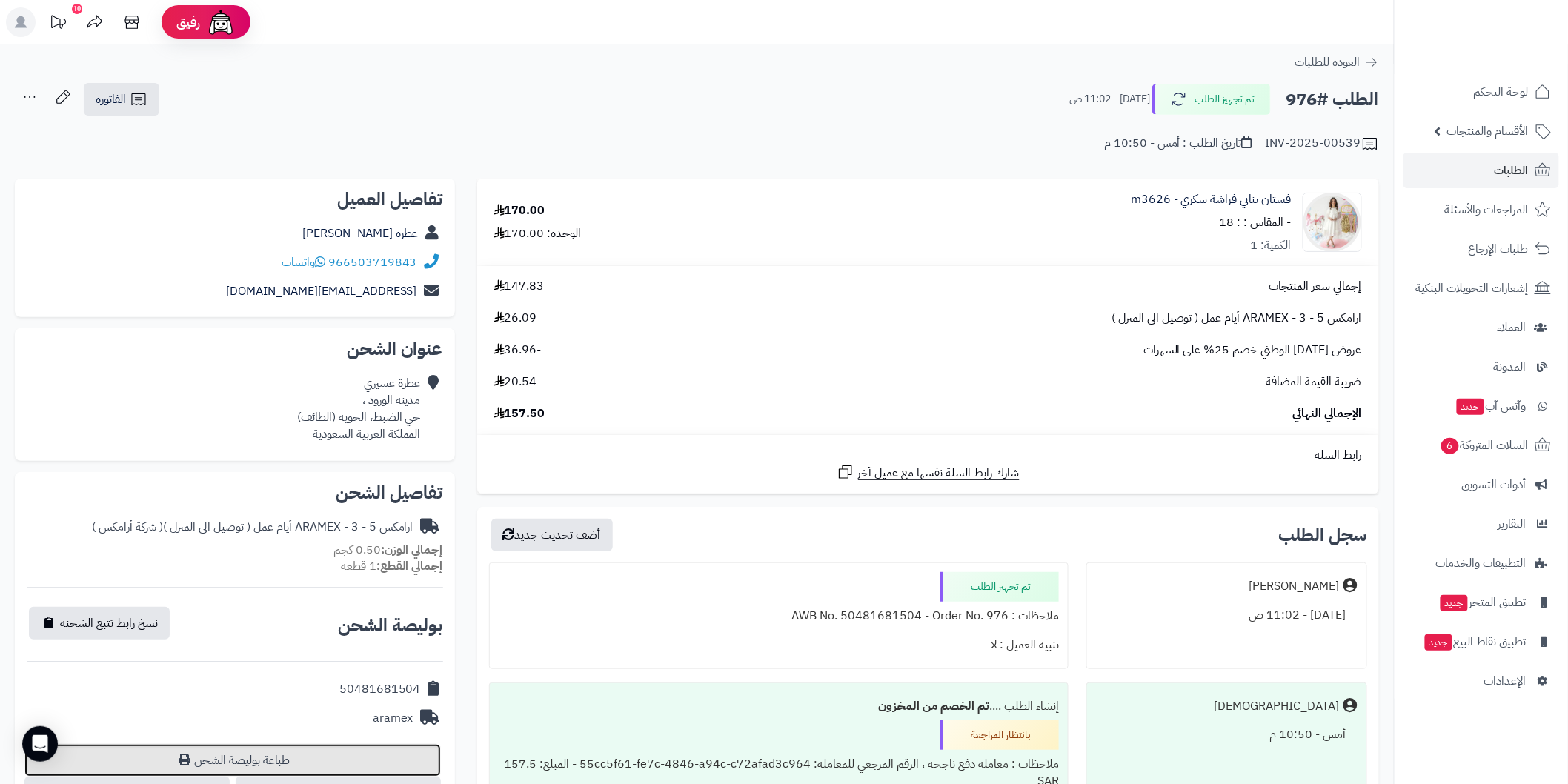
click at [334, 768] on link "طباعة بوليصة الشحن" at bounding box center [233, 760] width 417 height 33
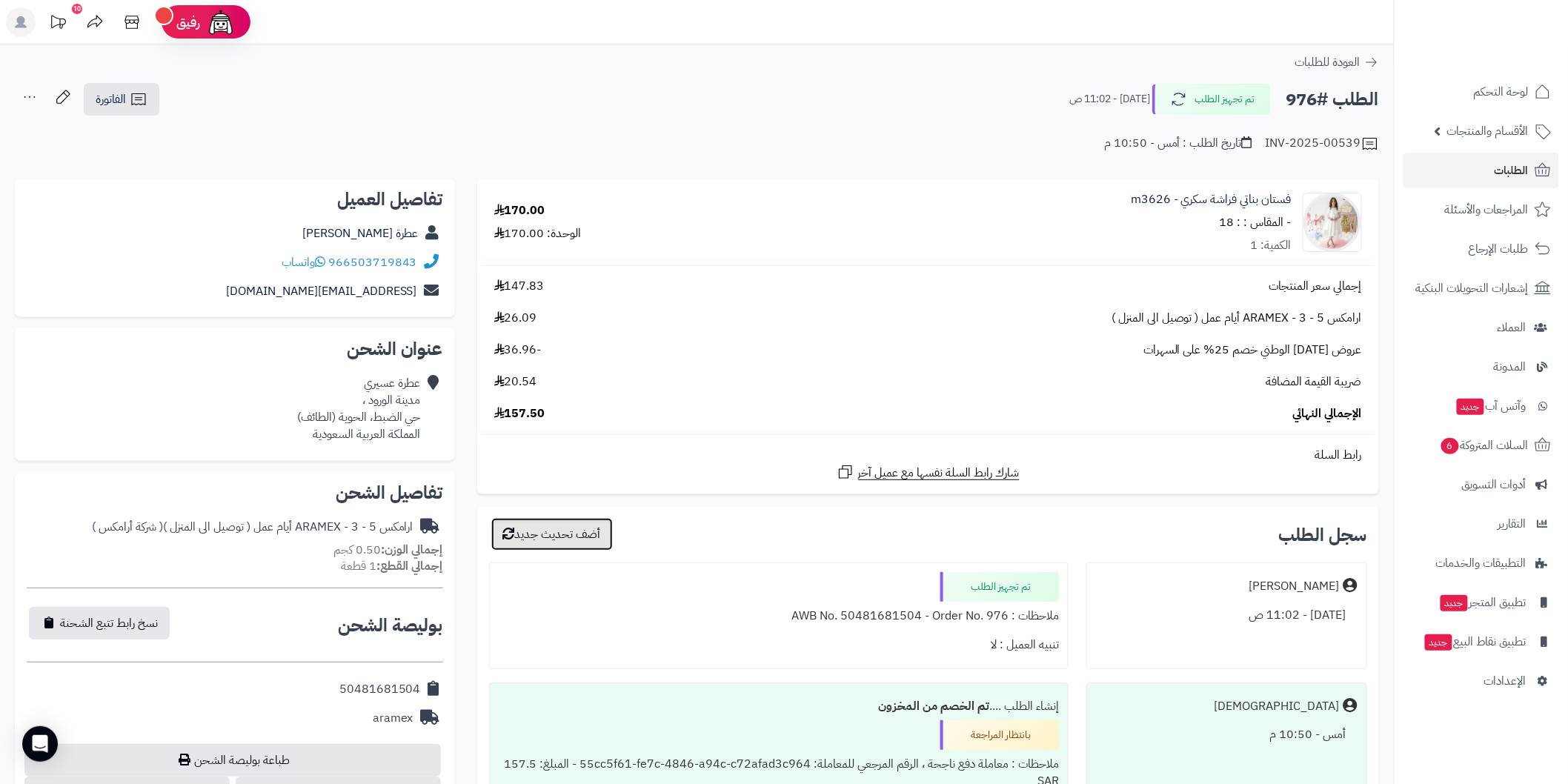
click at [587, 546] on button "أضف تحديث جديد" at bounding box center [552, 534] width 122 height 33
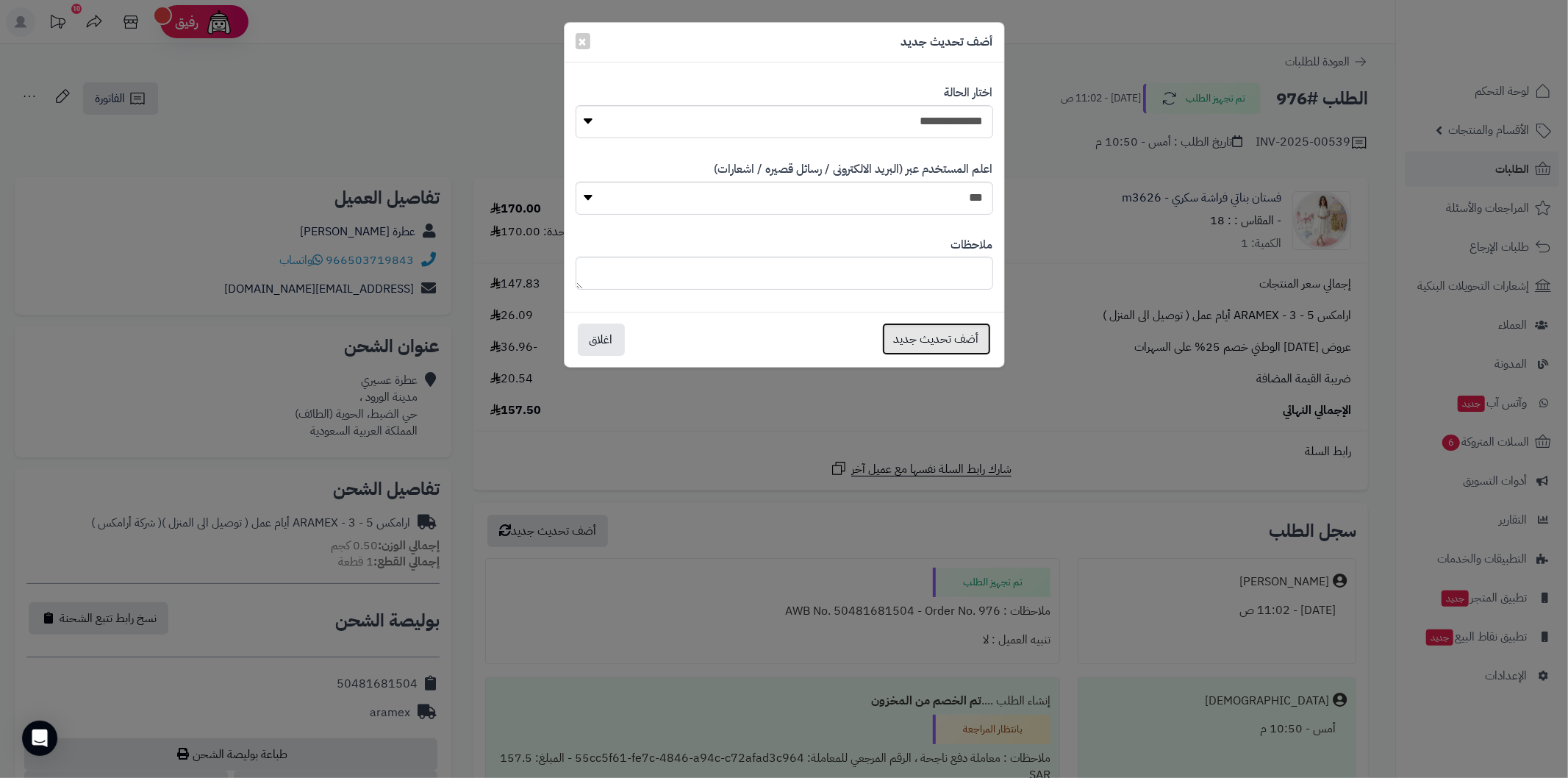
click at [960, 346] on button "أضف تحديث جديد" at bounding box center [937, 339] width 109 height 32
